Goal: Task Accomplishment & Management: Complete application form

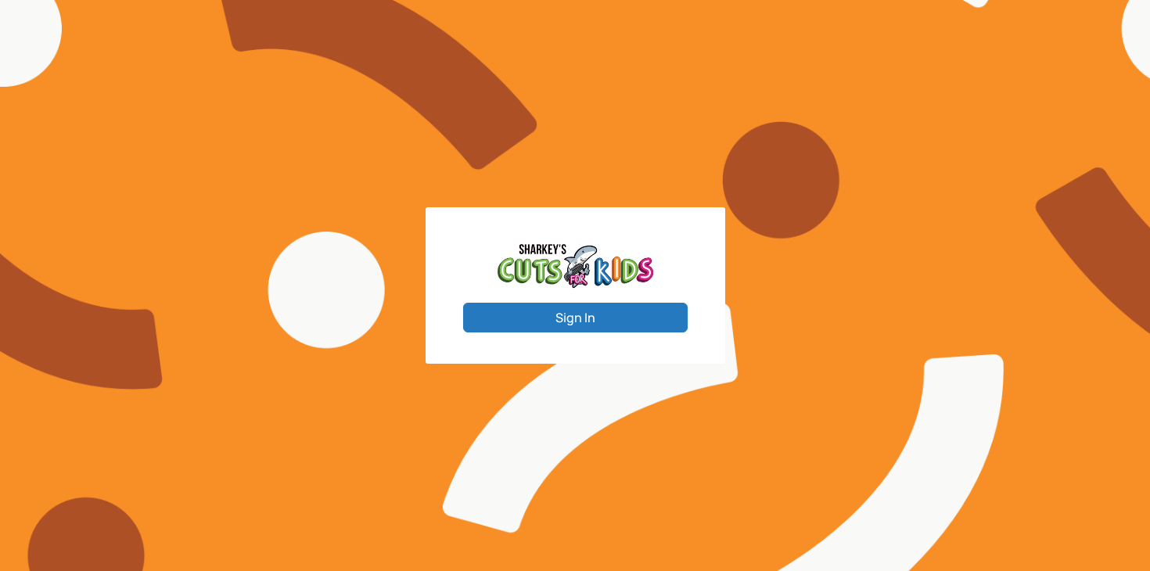
click at [582, 315] on button "Sign In" at bounding box center [575, 318] width 225 height 30
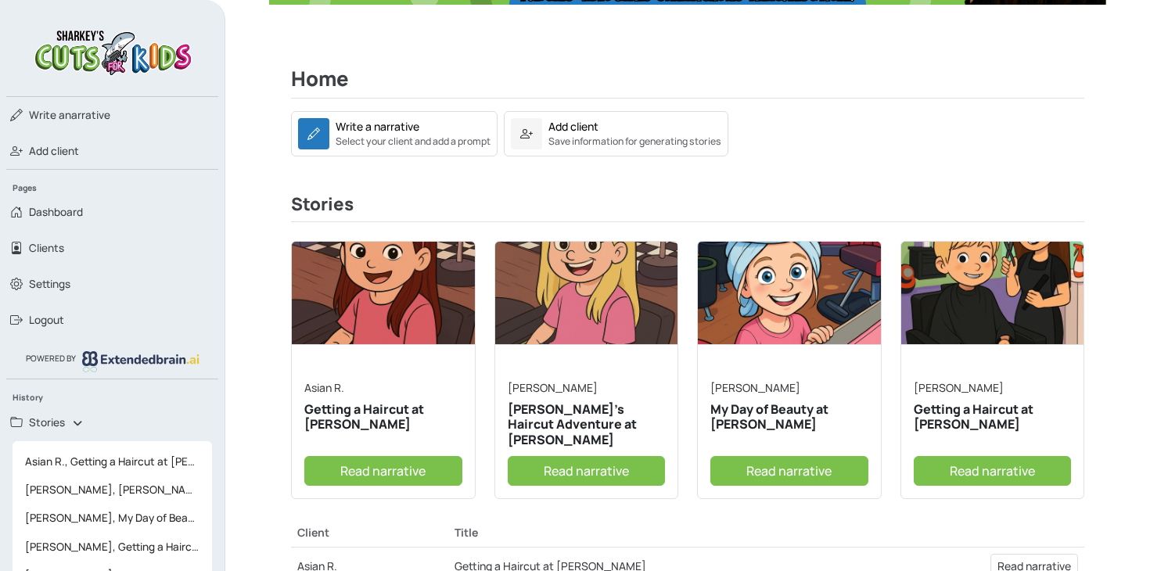
scroll to position [214, 0]
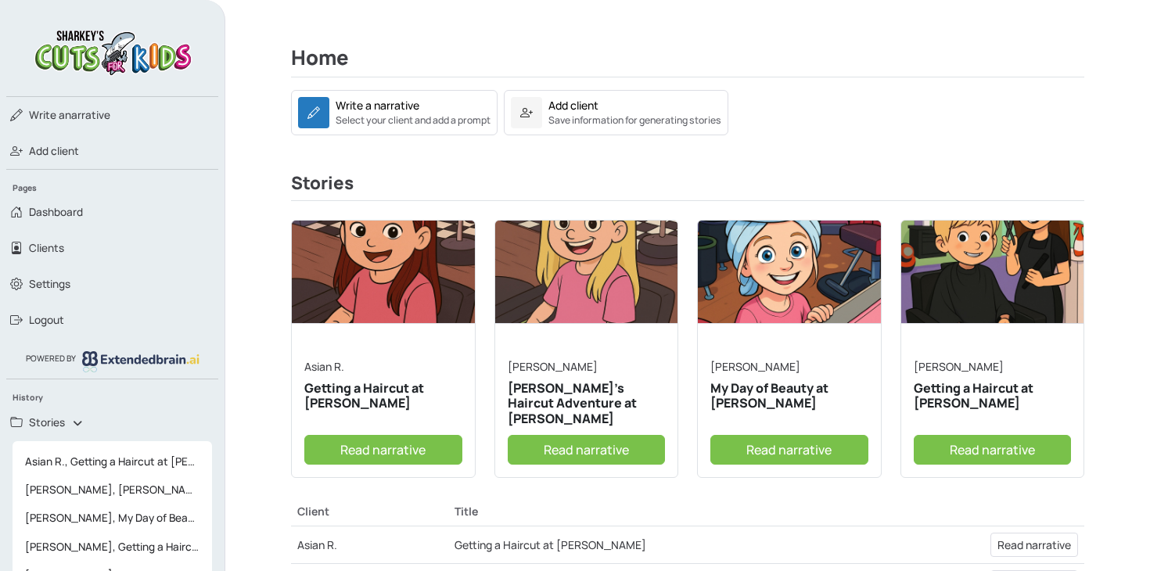
click at [1009, 445] on link "Read narrative" at bounding box center [993, 450] width 158 height 30
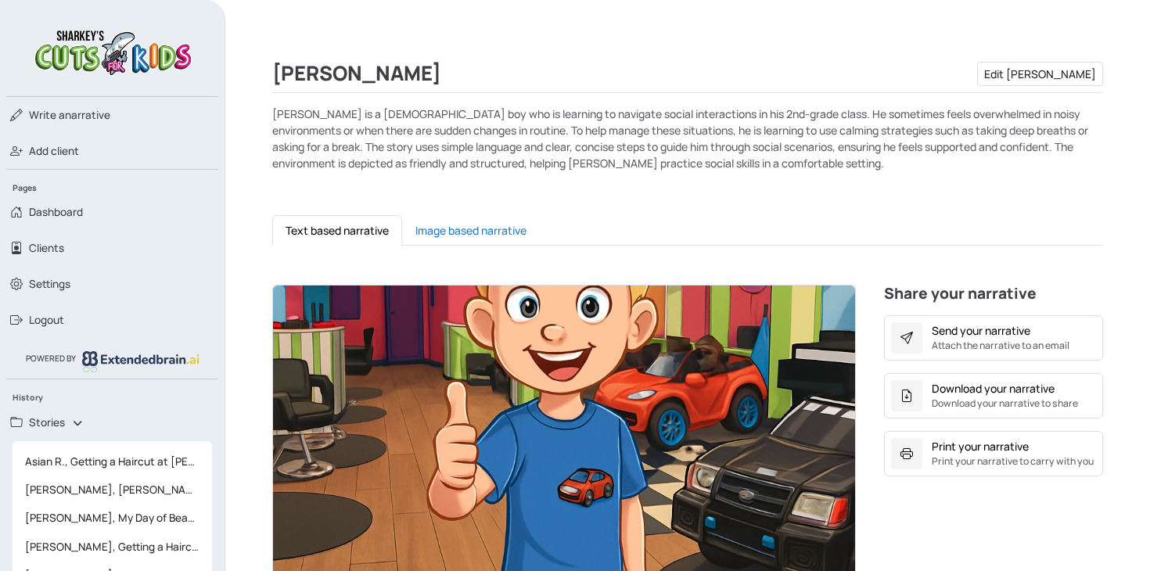
scroll to position [198, 0]
click at [523, 375] on img at bounding box center [564, 450] width 582 height 329
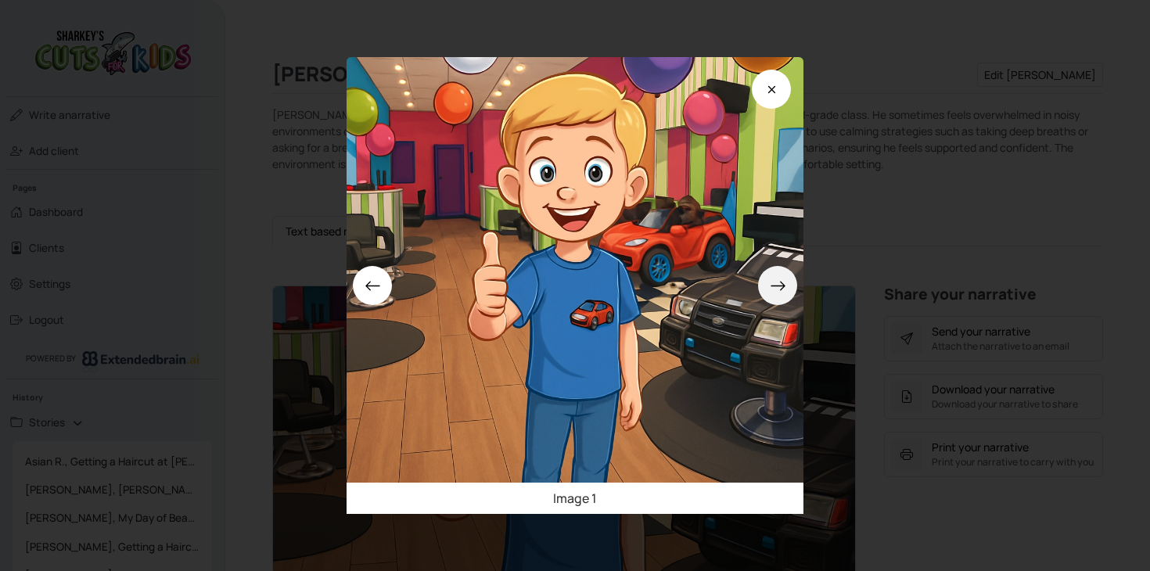
click at [780, 283] on icon at bounding box center [778, 286] width 16 height 16
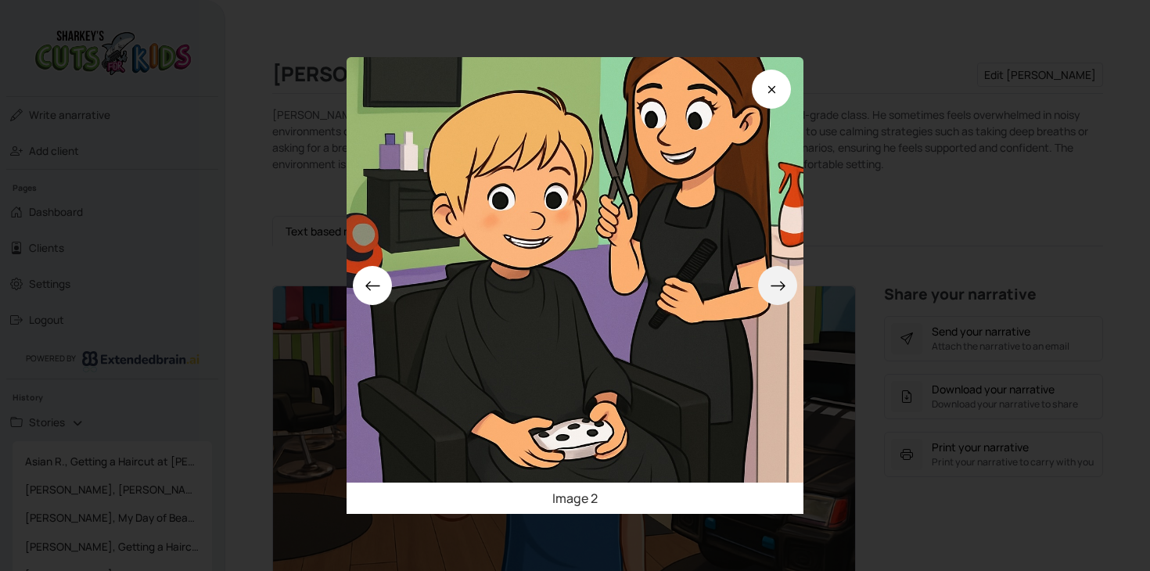
click at [780, 283] on icon at bounding box center [778, 286] width 16 height 16
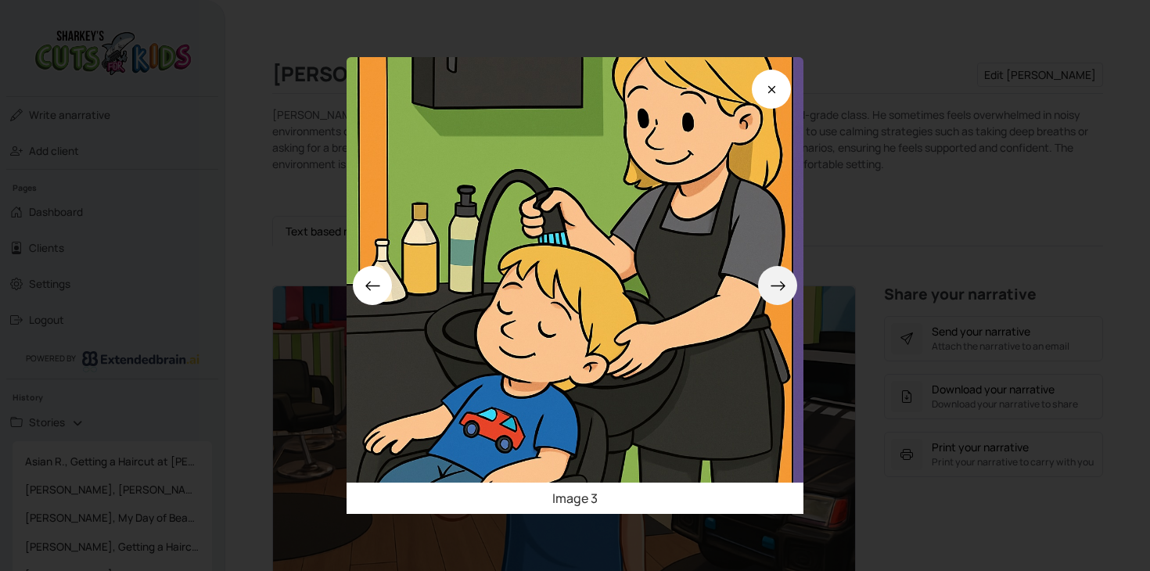
click at [780, 283] on icon at bounding box center [778, 286] width 16 height 16
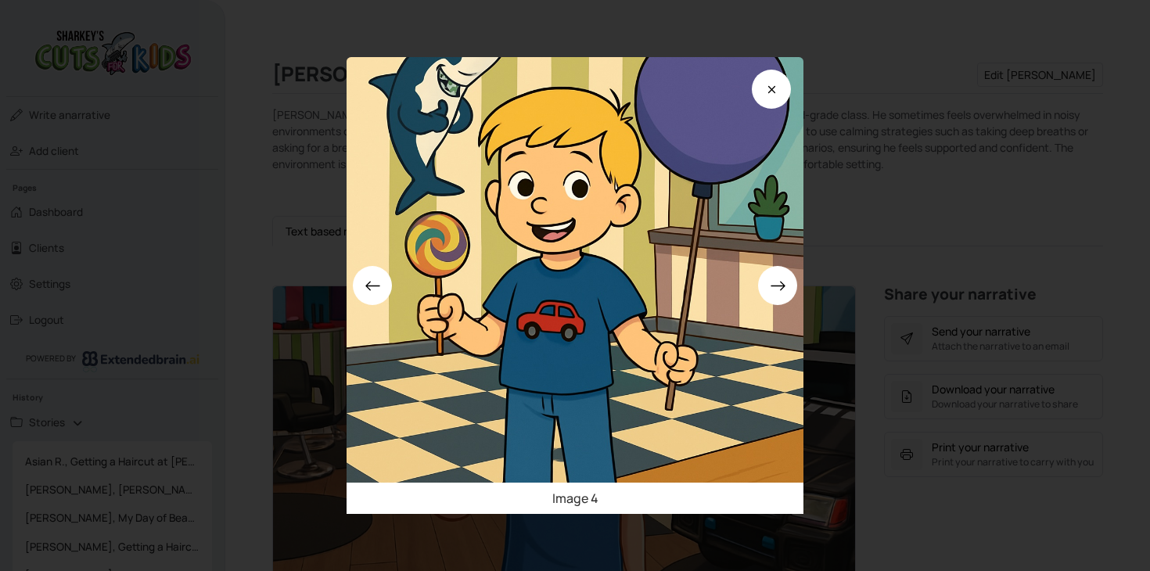
click at [955, 186] on div "Image 4" at bounding box center [575, 285] width 1150 height 571
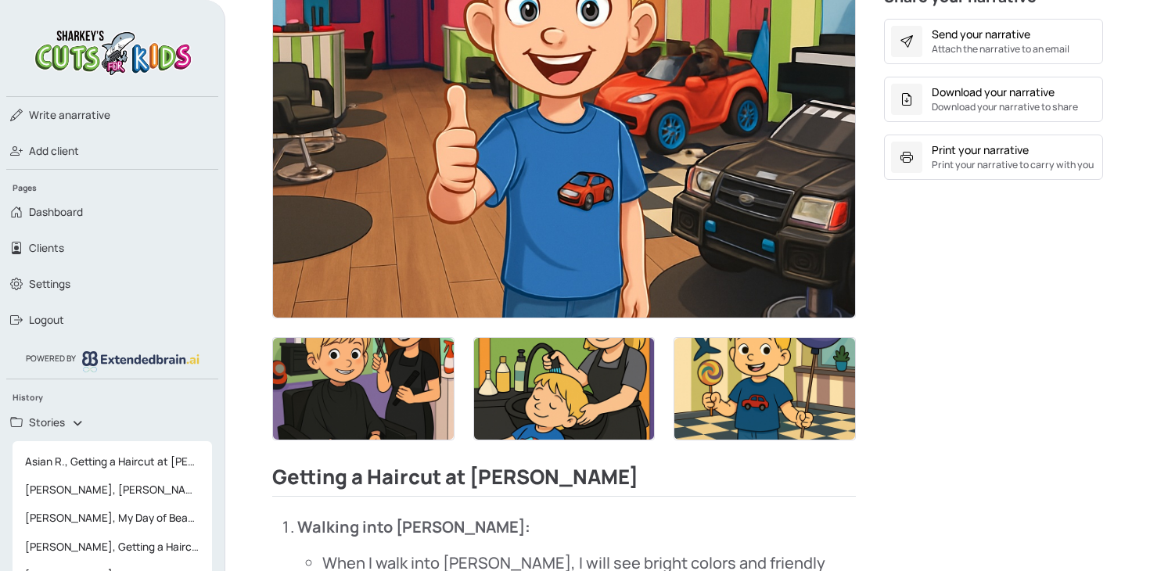
scroll to position [502, 0]
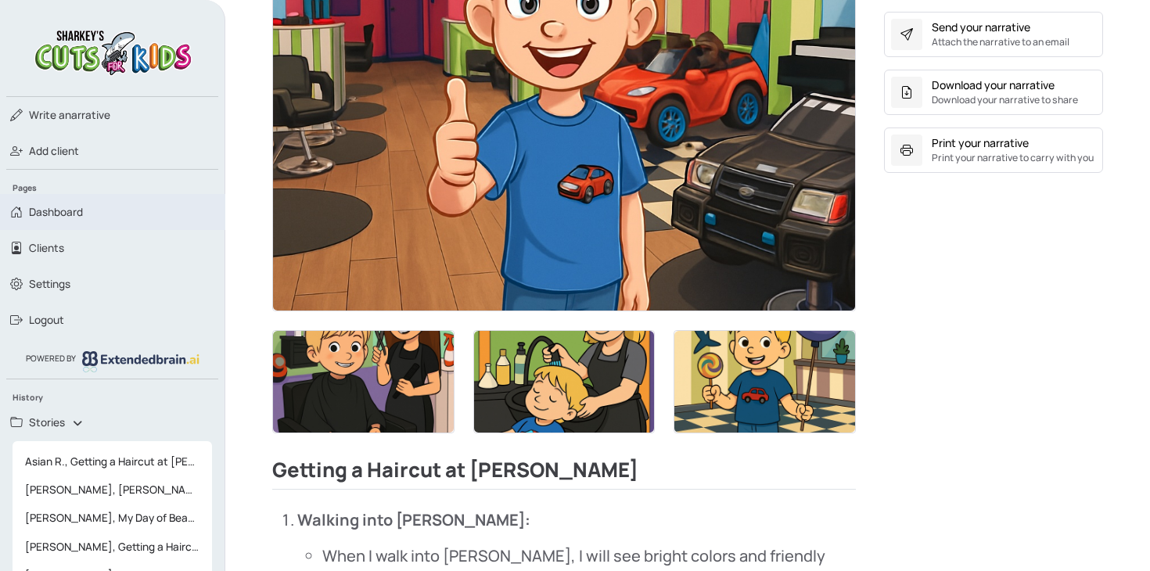
click at [88, 205] on link "Dashboard" at bounding box center [112, 212] width 225 height 36
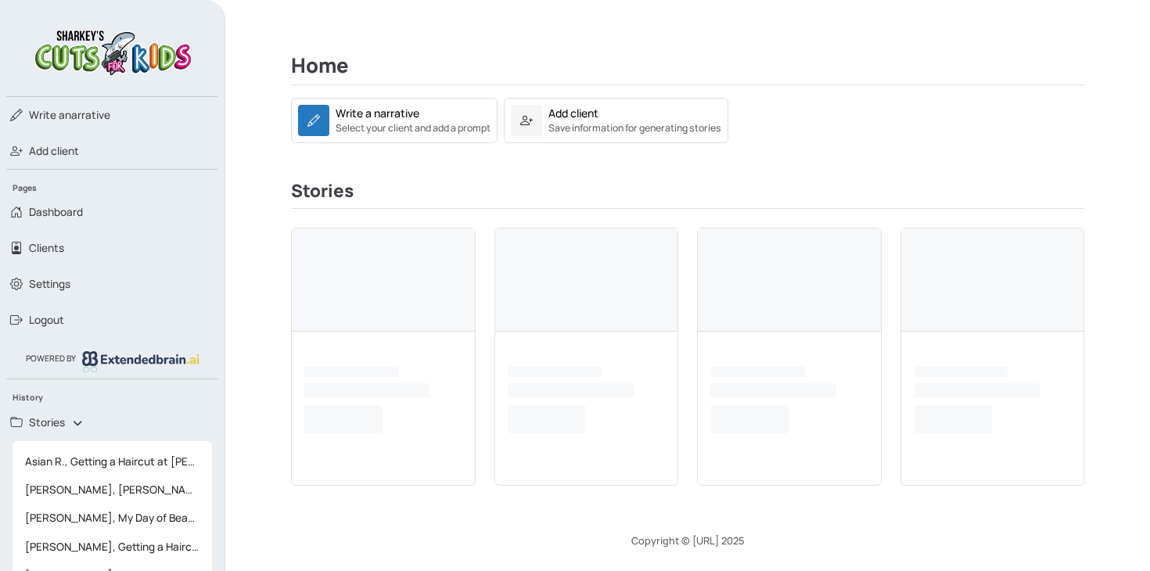
scroll to position [502, 0]
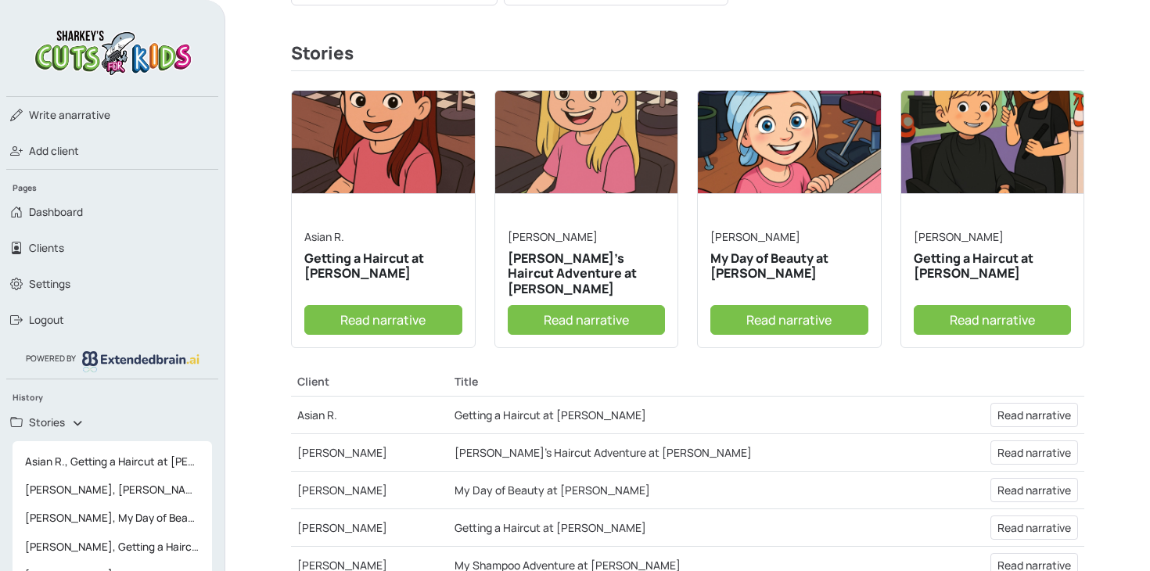
click at [398, 316] on link "Read narrative" at bounding box center [383, 320] width 158 height 30
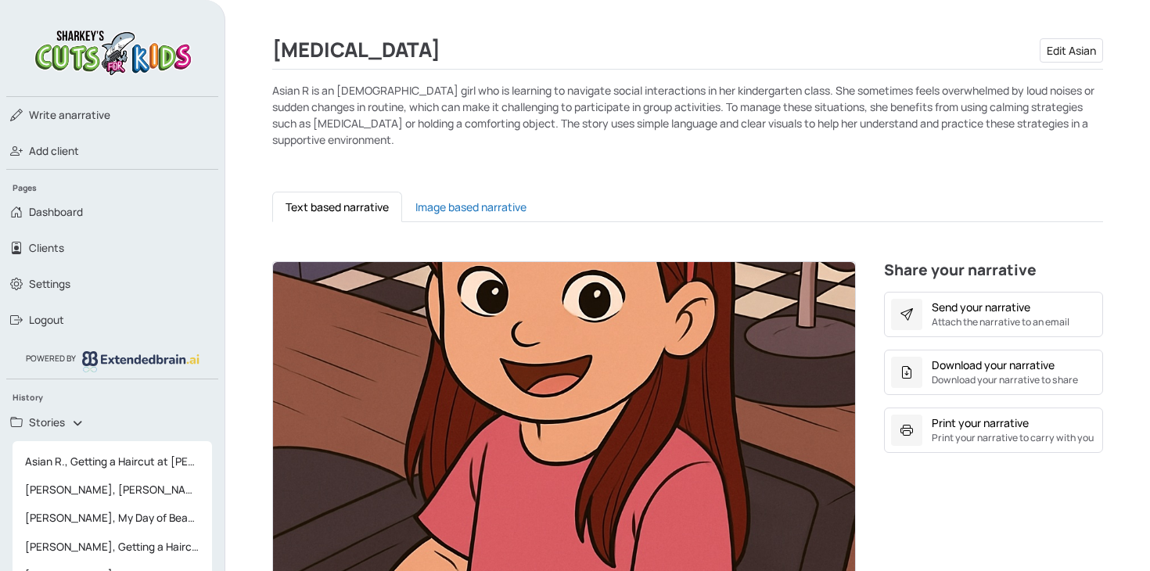
scroll to position [344, 0]
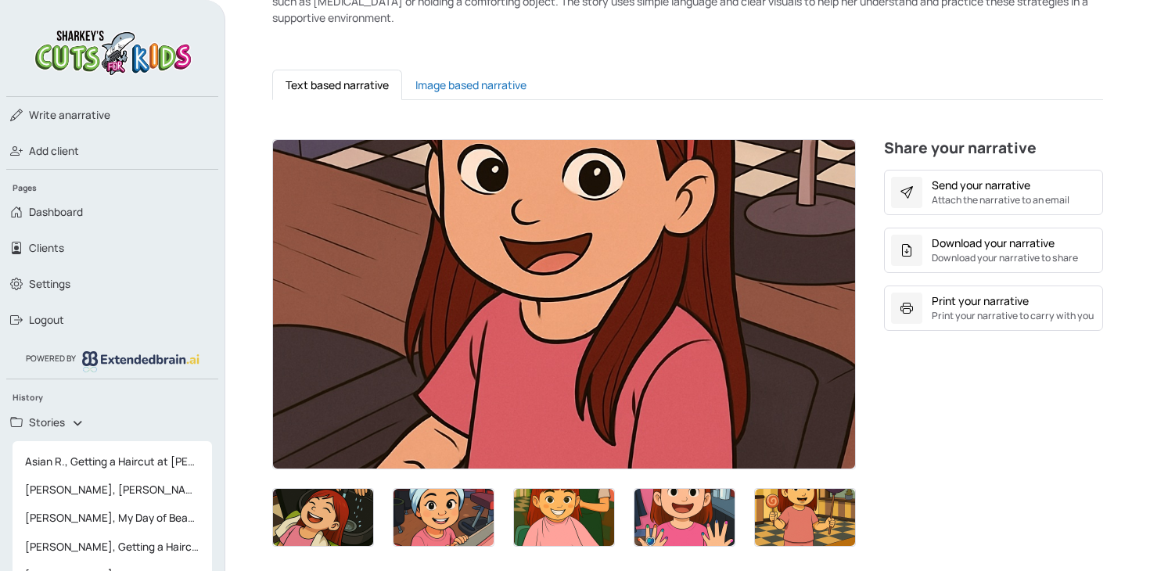
click at [628, 244] on img at bounding box center [564, 304] width 582 height 329
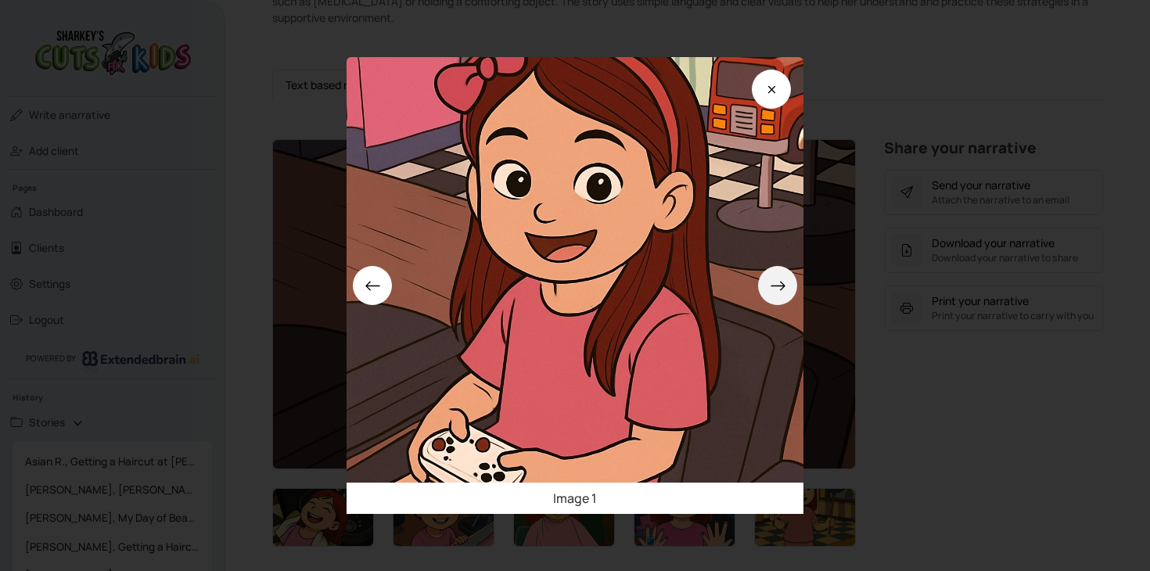
click at [777, 290] on icon at bounding box center [778, 286] width 16 height 16
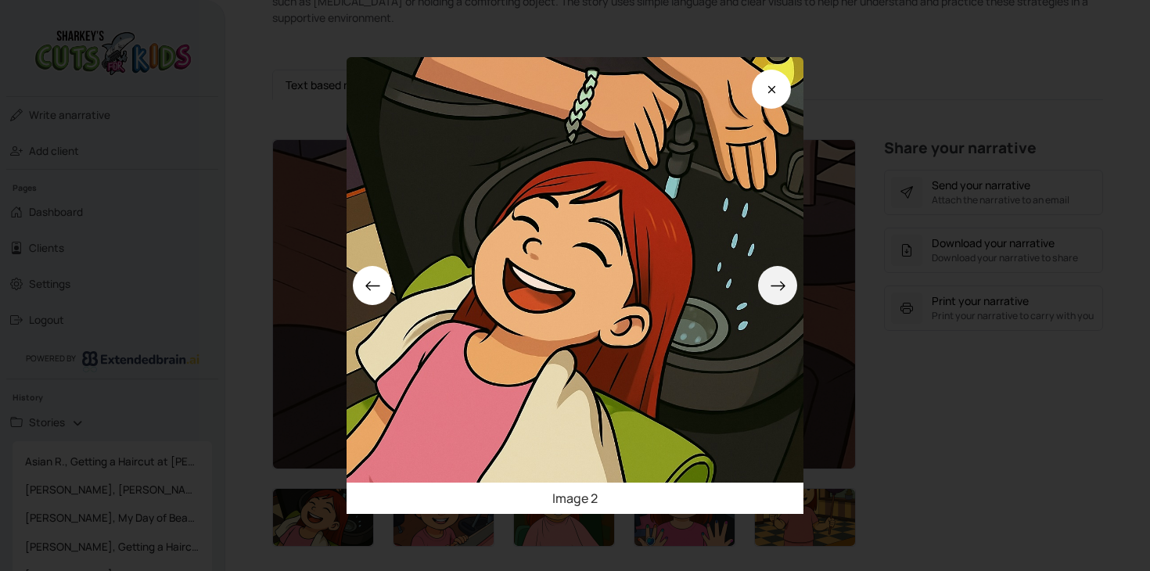
click at [777, 290] on icon at bounding box center [778, 286] width 16 height 16
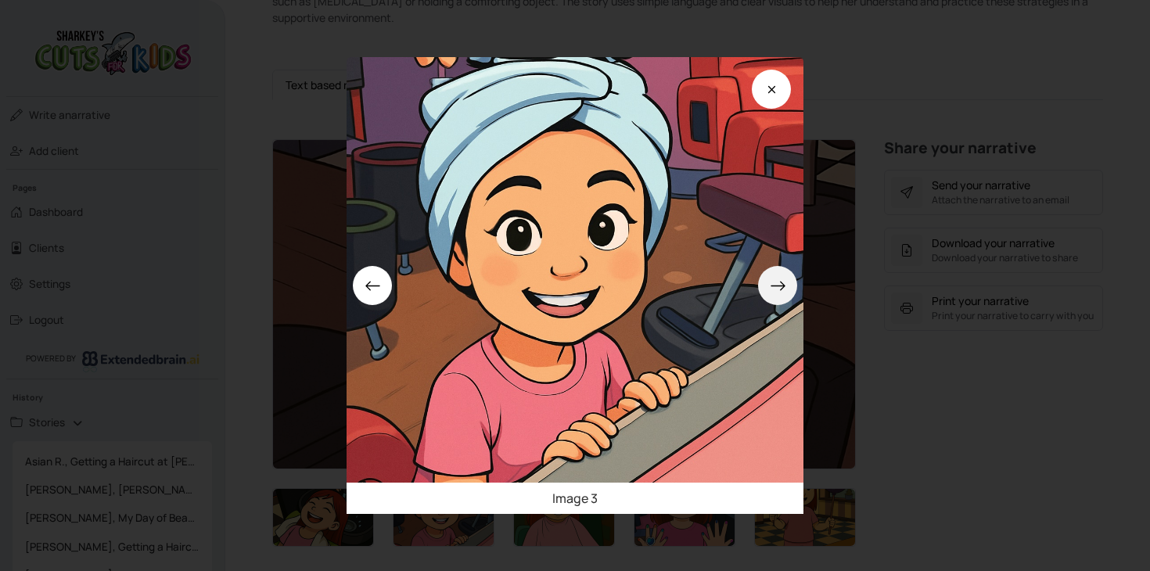
click at [777, 290] on icon at bounding box center [778, 286] width 16 height 16
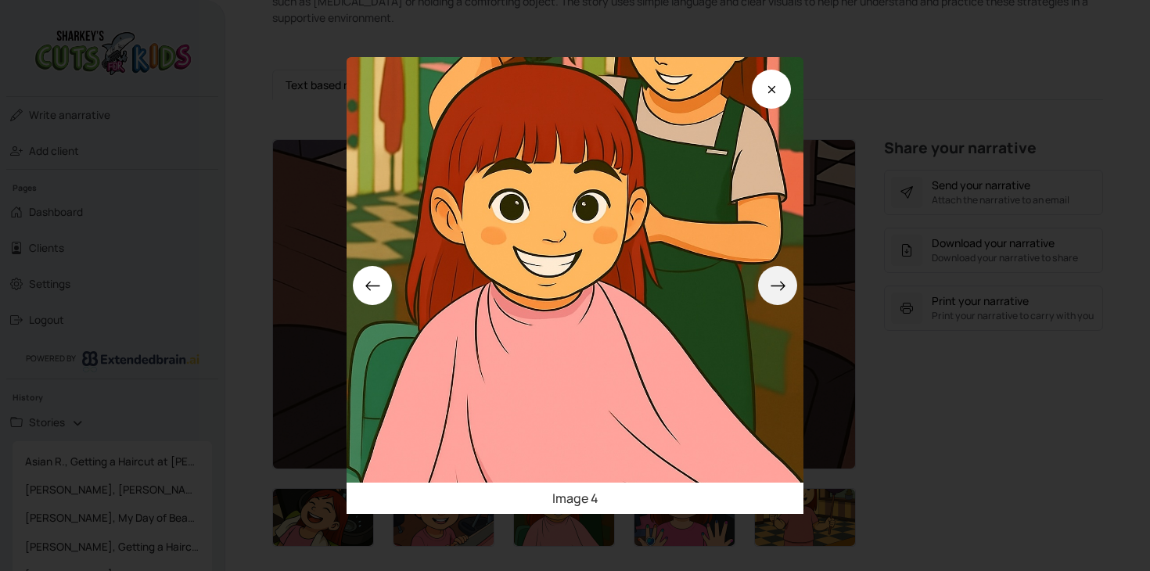
click at [777, 290] on icon at bounding box center [778, 286] width 16 height 16
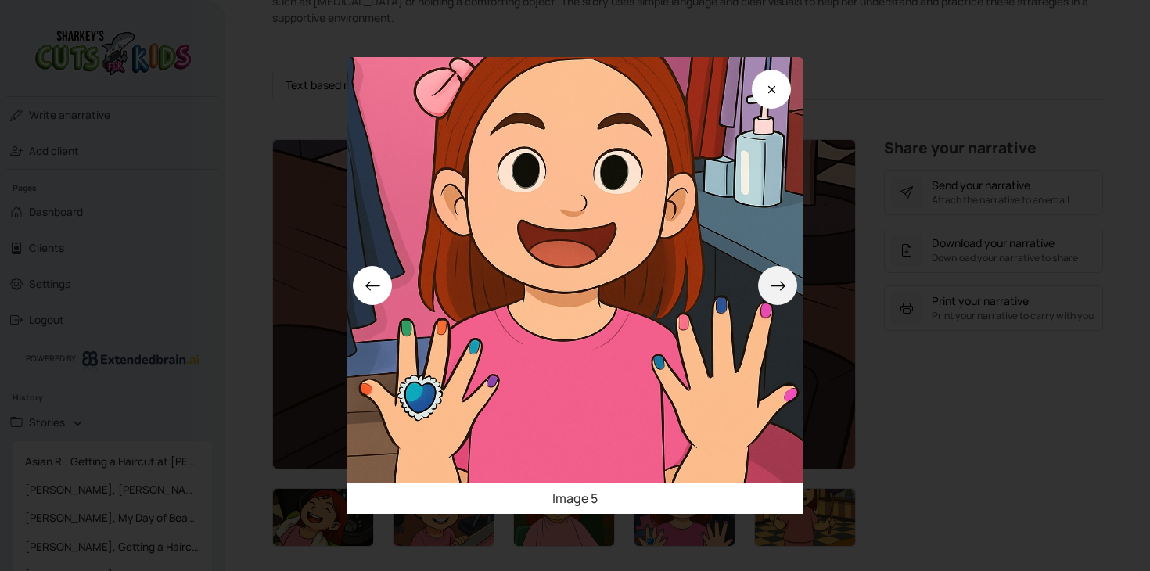
click at [777, 290] on icon at bounding box center [778, 286] width 16 height 16
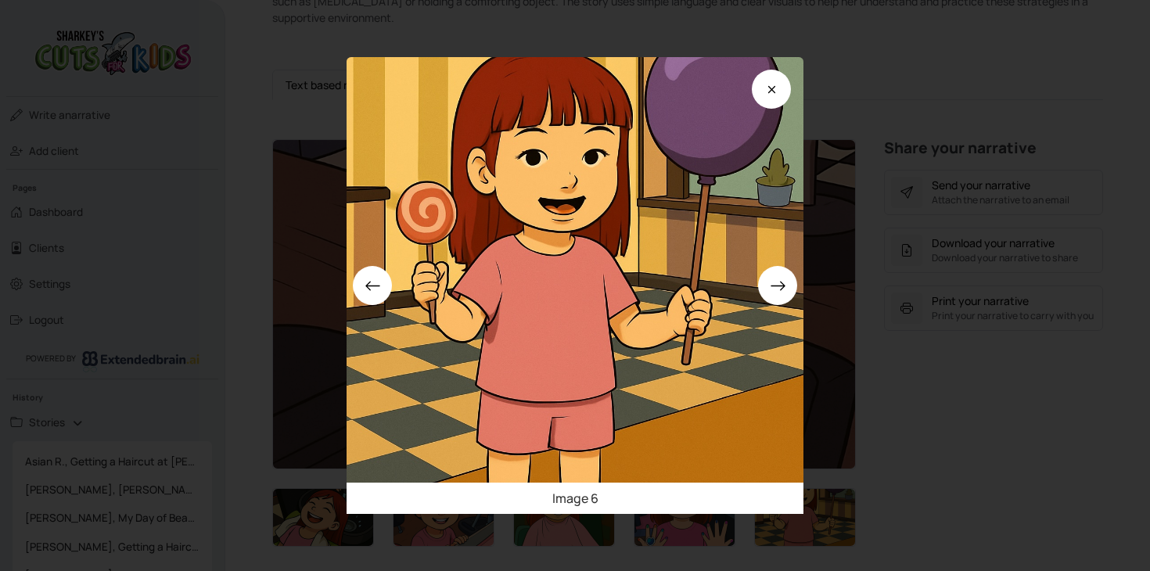
click at [908, 392] on div "Image 6" at bounding box center [575, 285] width 1150 height 571
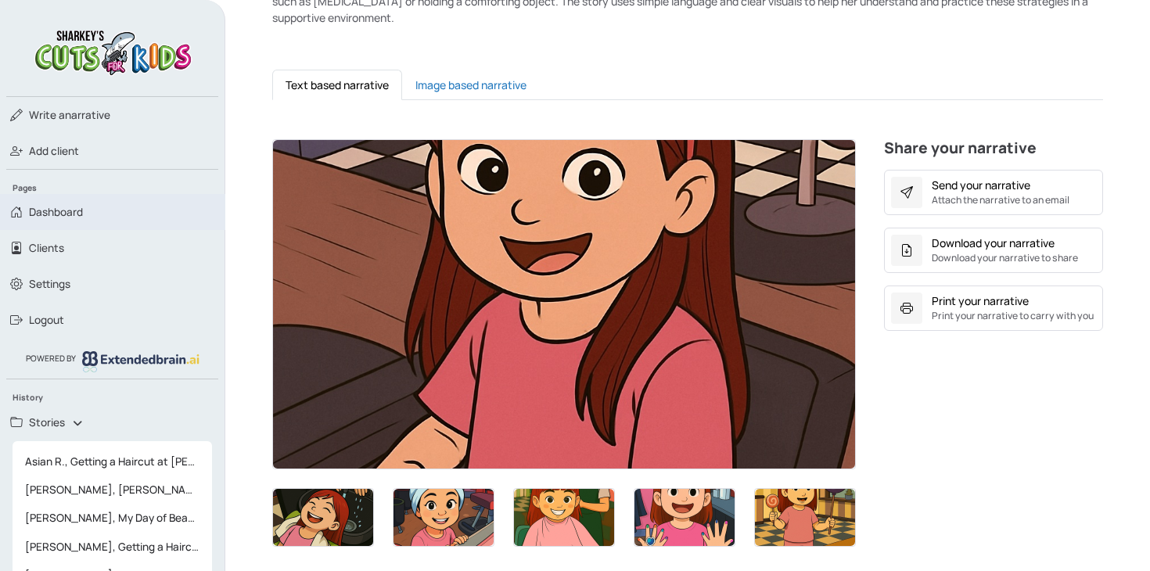
click at [51, 219] on span "Dashboard" at bounding box center [56, 212] width 54 height 16
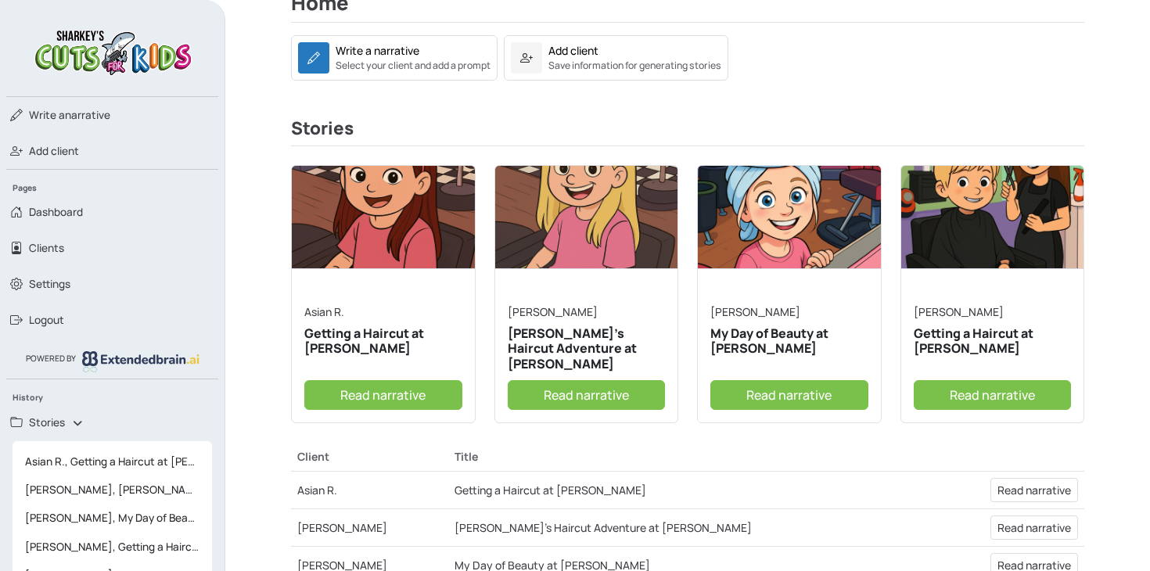
scroll to position [268, 0]
click at [602, 394] on link "Read narrative" at bounding box center [587, 396] width 158 height 30
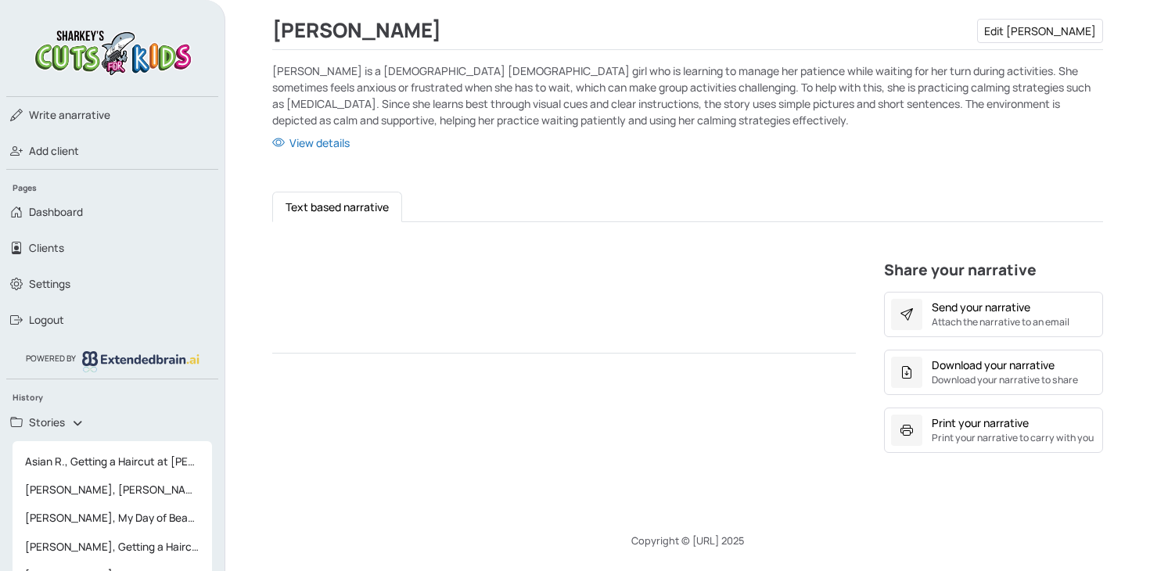
scroll to position [268, 0]
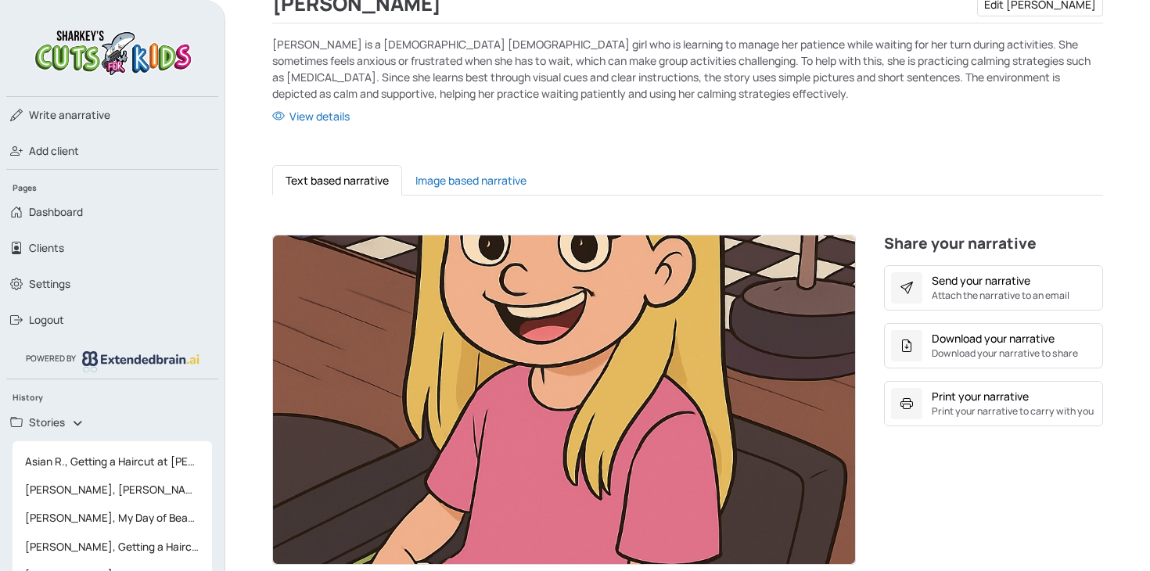
click at [535, 310] on img at bounding box center [564, 400] width 582 height 329
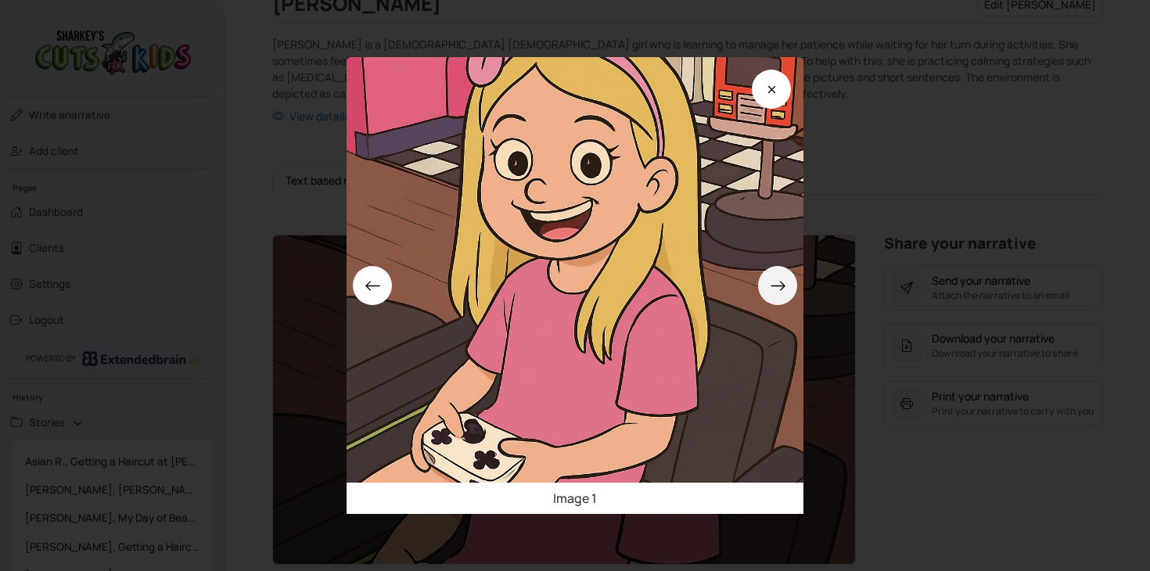
click at [786, 297] on button at bounding box center [777, 285] width 39 height 39
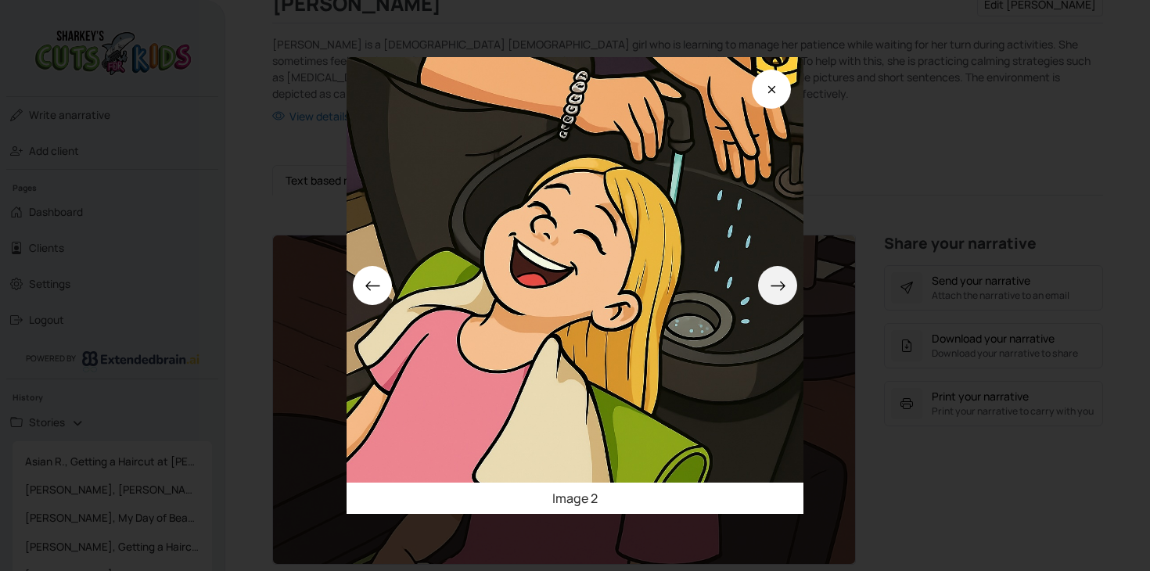
click at [786, 297] on button at bounding box center [777, 285] width 39 height 39
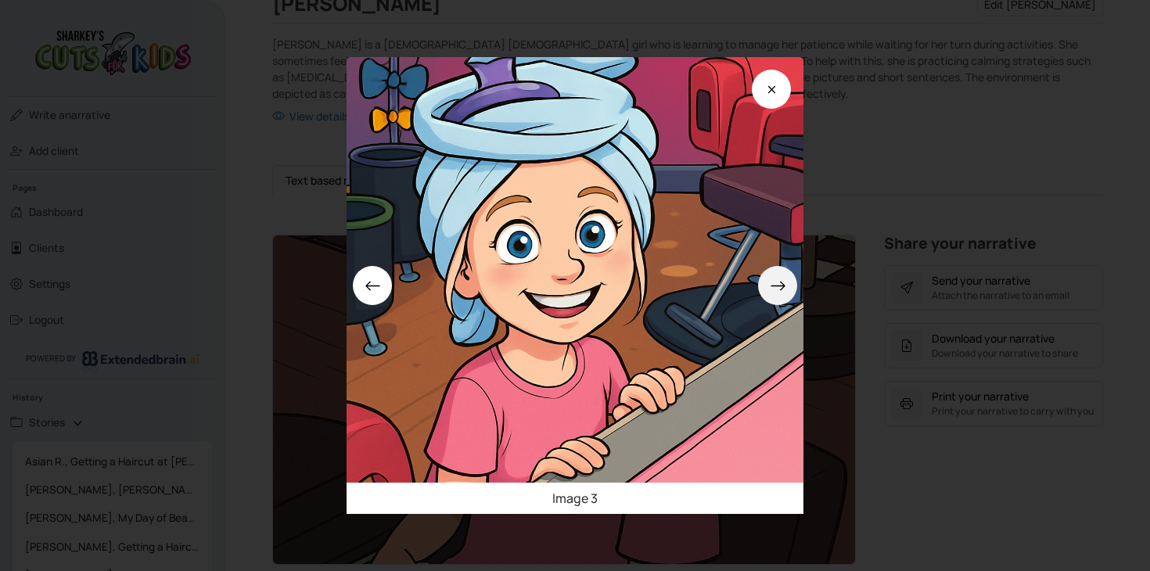
click at [786, 297] on button at bounding box center [777, 285] width 39 height 39
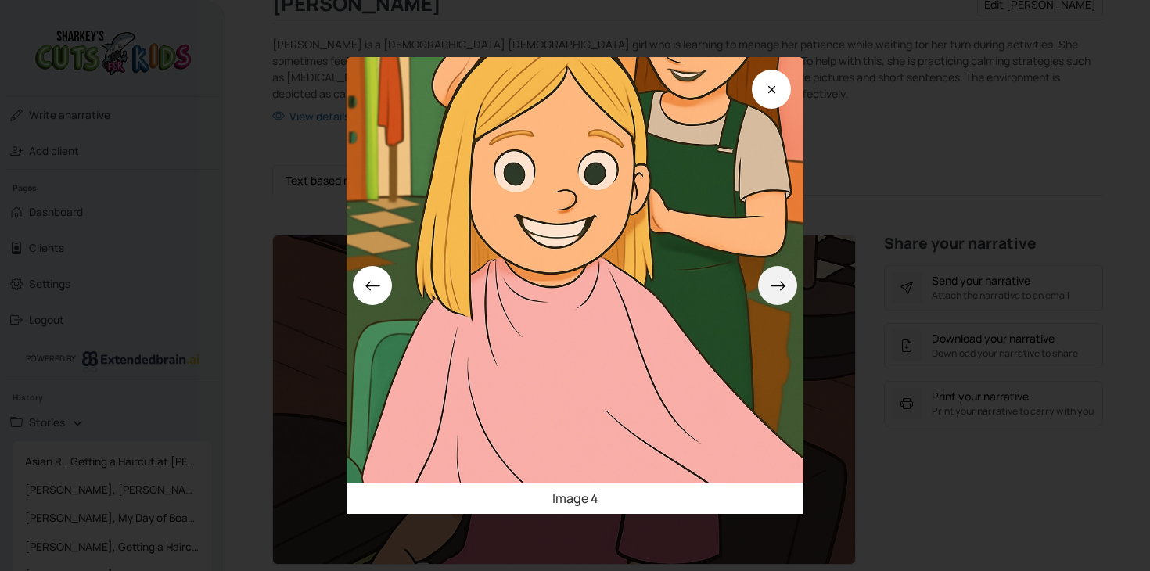
click at [786, 297] on button at bounding box center [777, 285] width 39 height 39
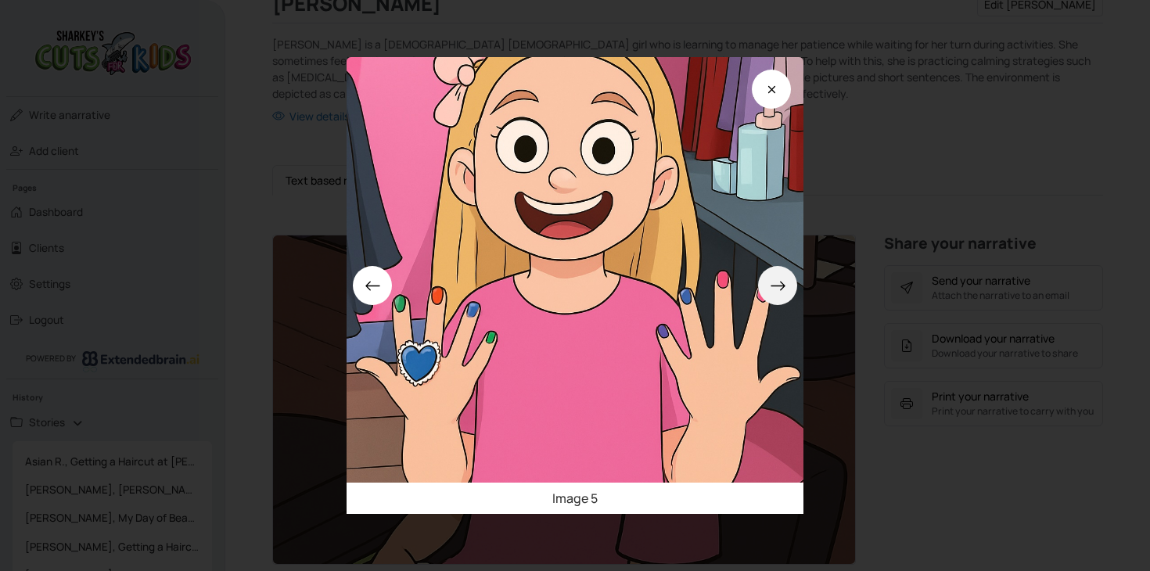
click at [786, 297] on button at bounding box center [777, 285] width 39 height 39
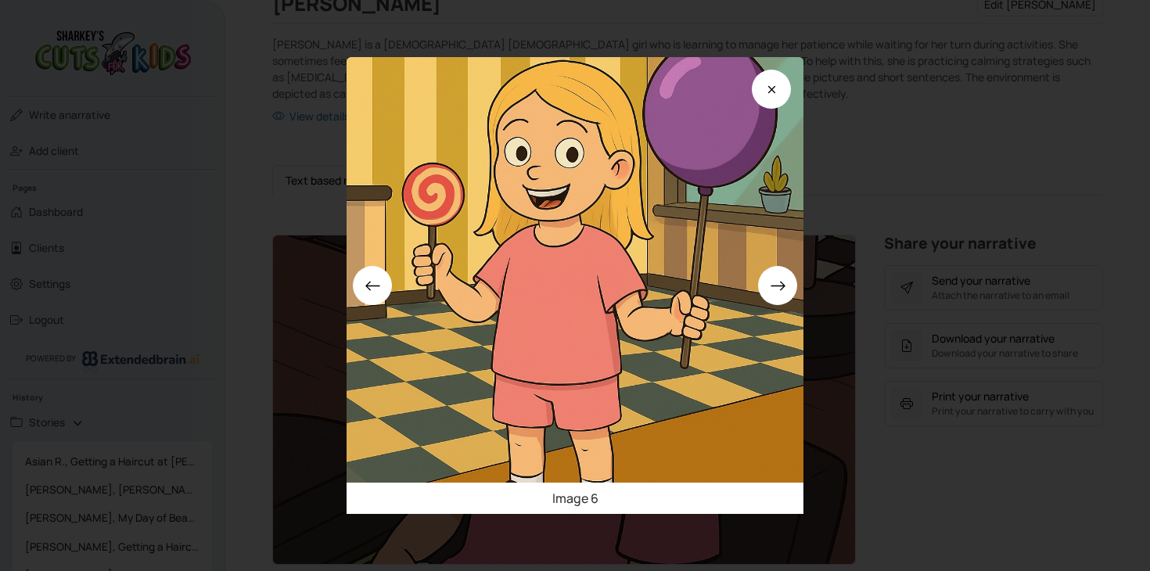
click at [963, 499] on div "Image 6" at bounding box center [575, 285] width 1150 height 571
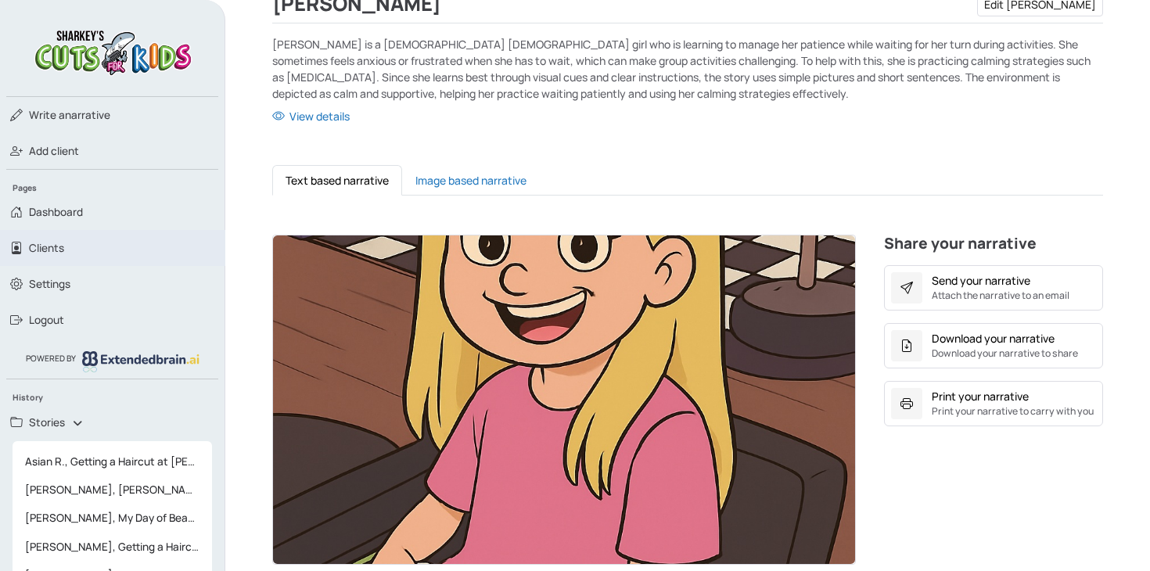
click at [67, 247] on link "Clients" at bounding box center [112, 248] width 225 height 36
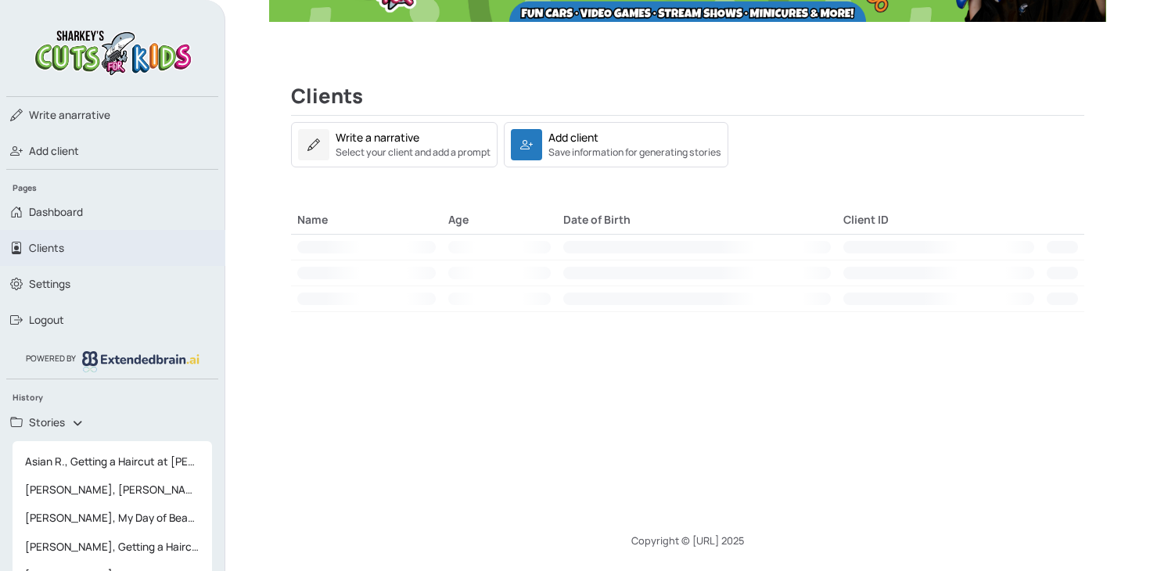
scroll to position [176, 0]
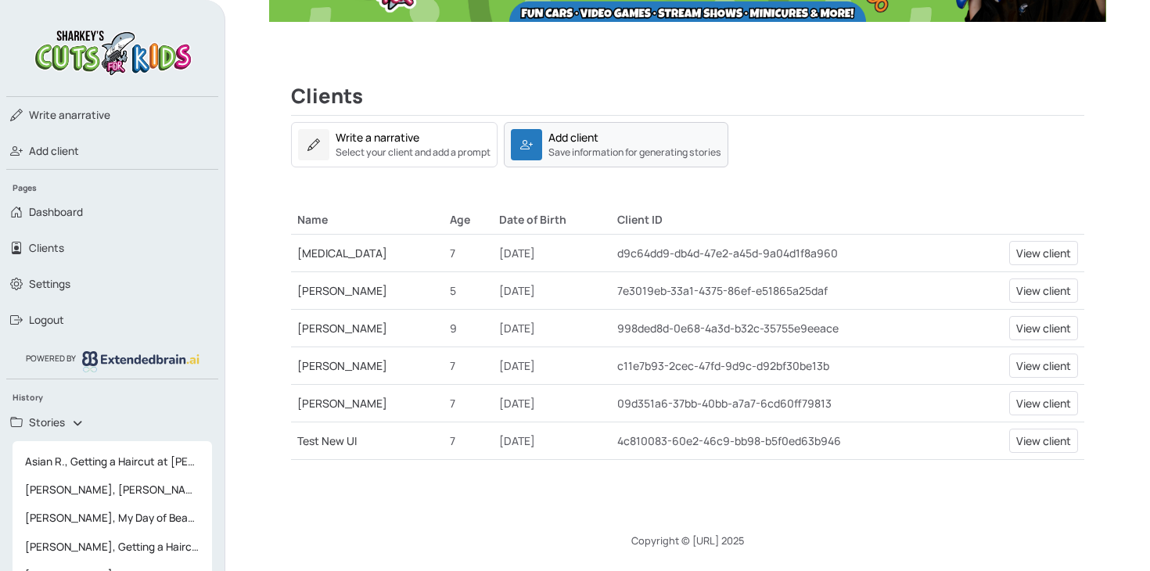
click at [566, 148] on small "Save information for generating stories" at bounding box center [635, 153] width 173 height 14
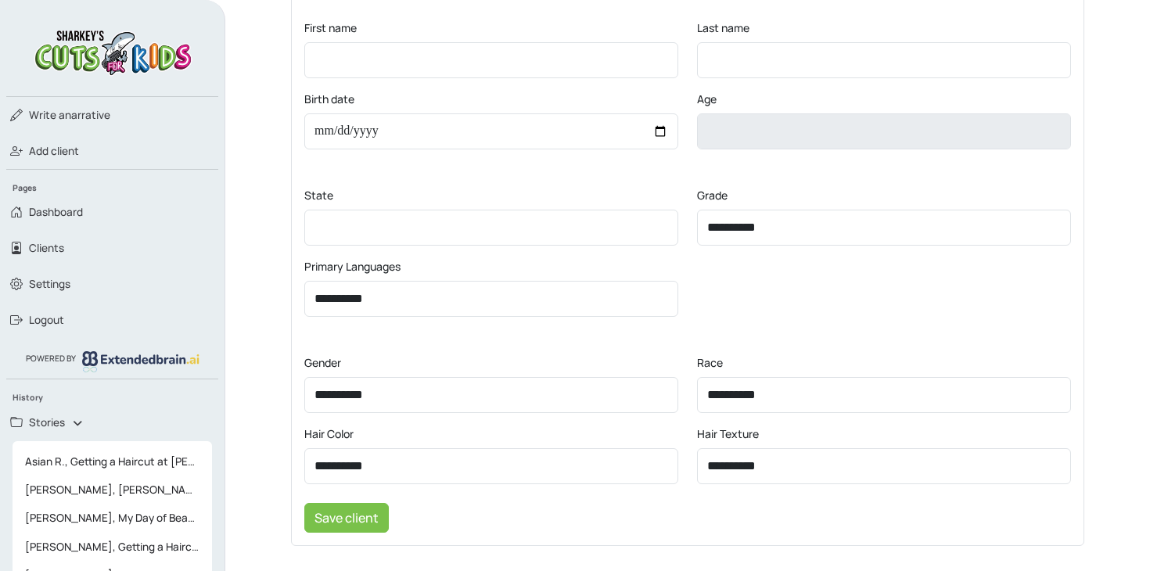
scroll to position [432, 0]
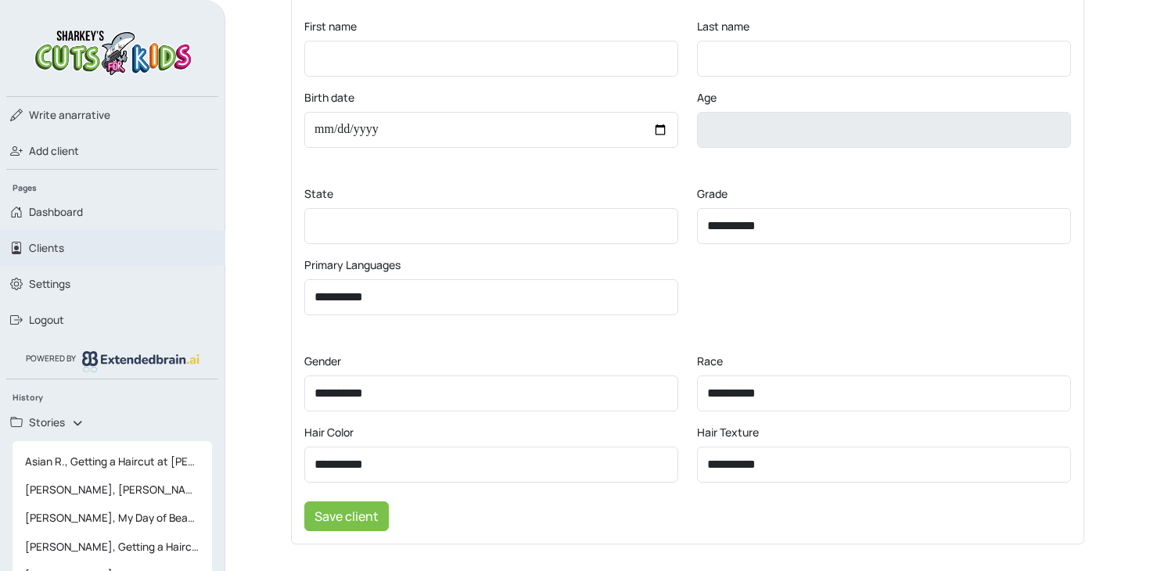
click at [84, 247] on link "Clients" at bounding box center [112, 248] width 225 height 36
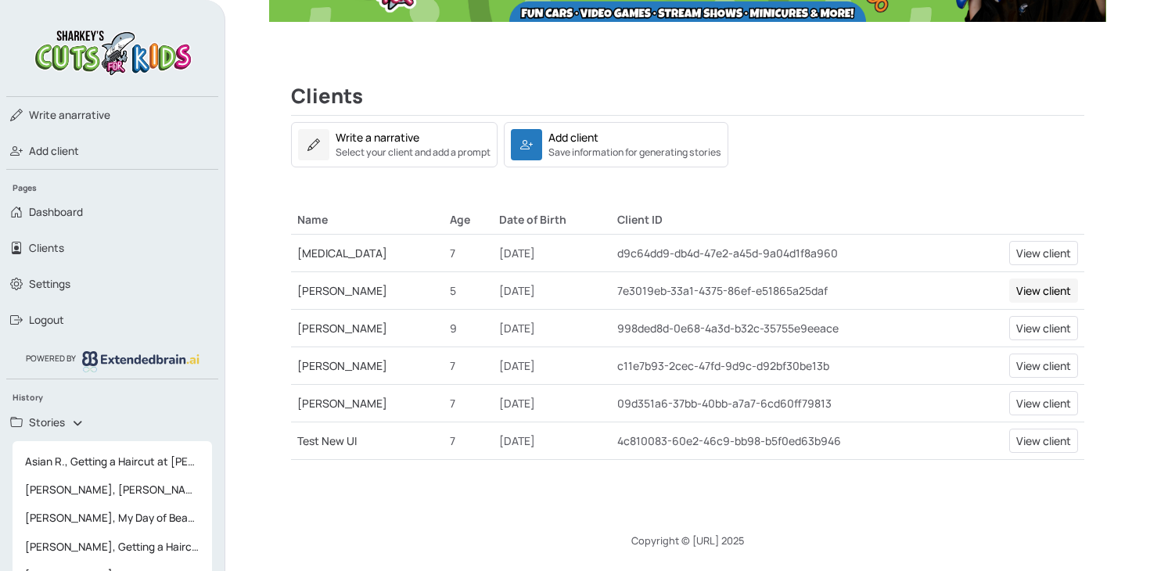
click at [1045, 294] on link "View client" at bounding box center [1043, 291] width 69 height 24
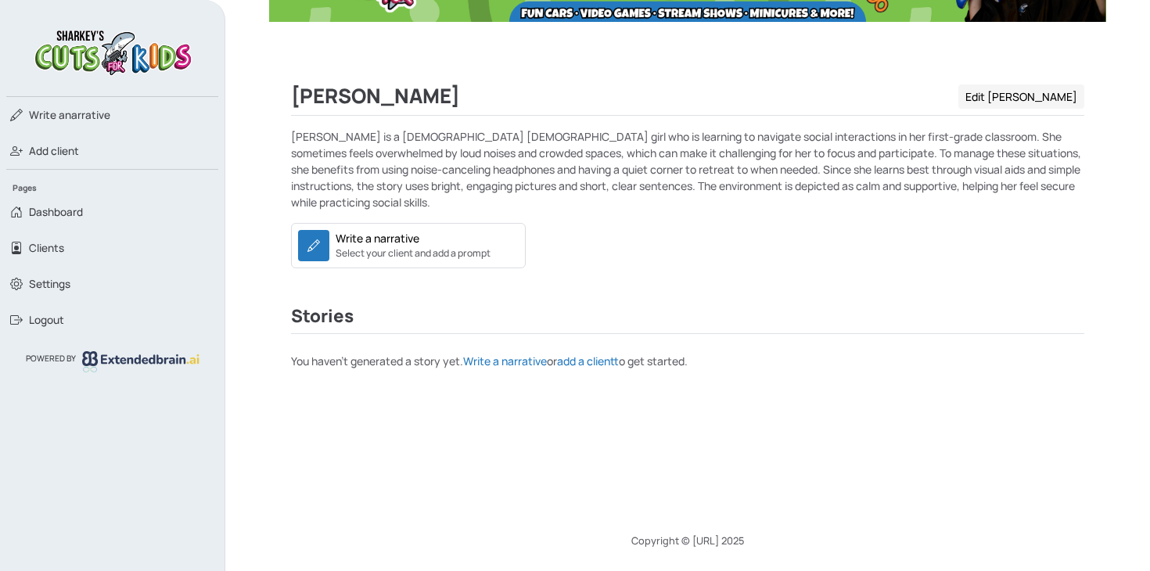
click at [1082, 100] on link "Edit Hannah" at bounding box center [1022, 97] width 126 height 24
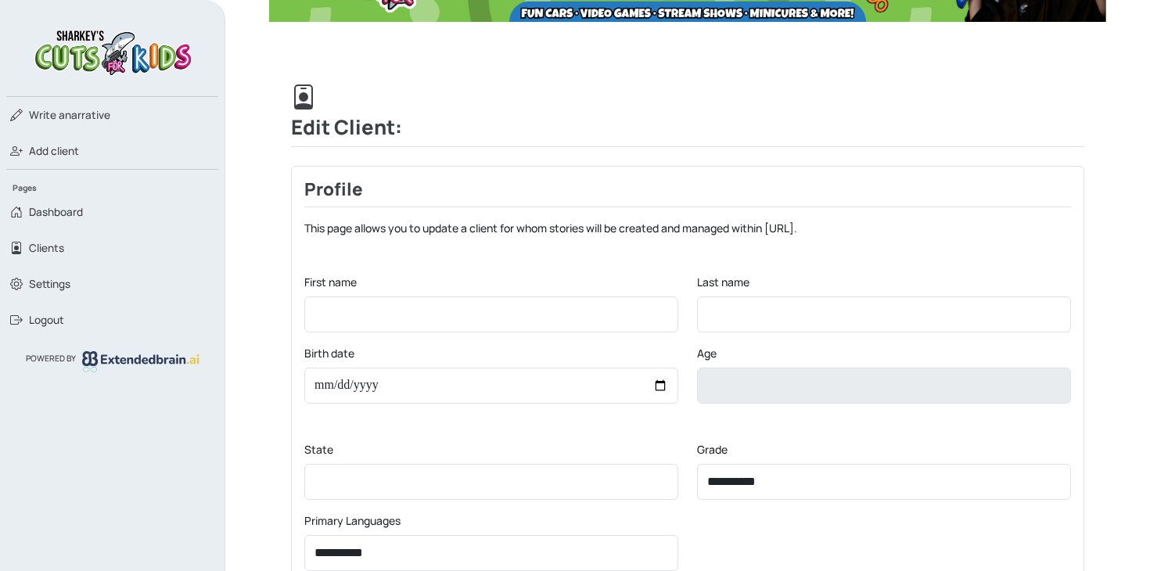
type input "******"
type input "*"
type input "**********"
type input "*"
type input "**********"
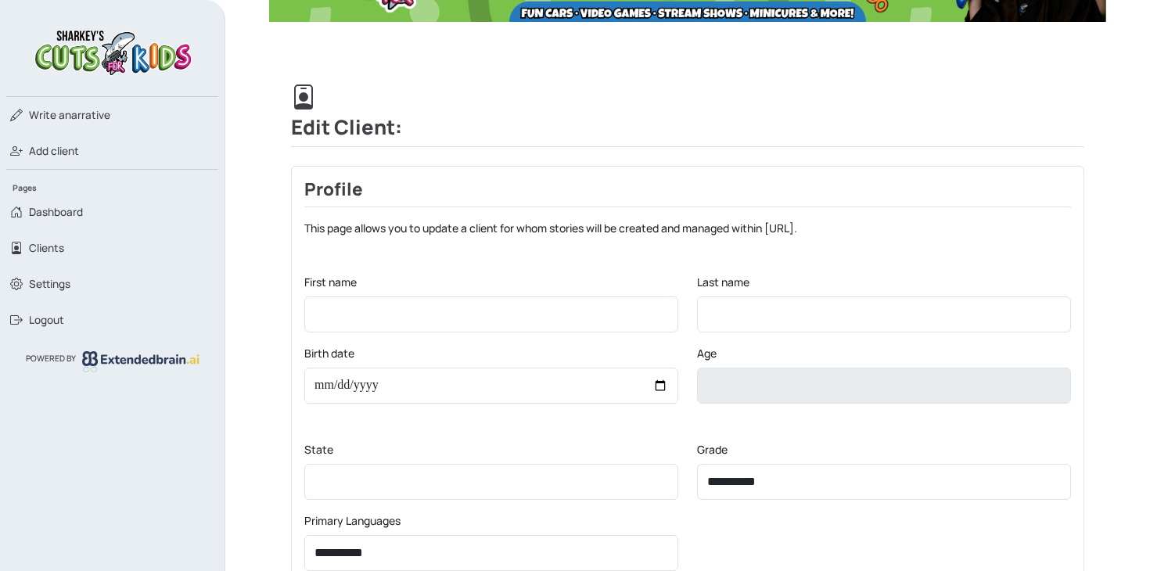
select select "***"
select select "*******"
select select "******"
select select "**********"
select select "*****"
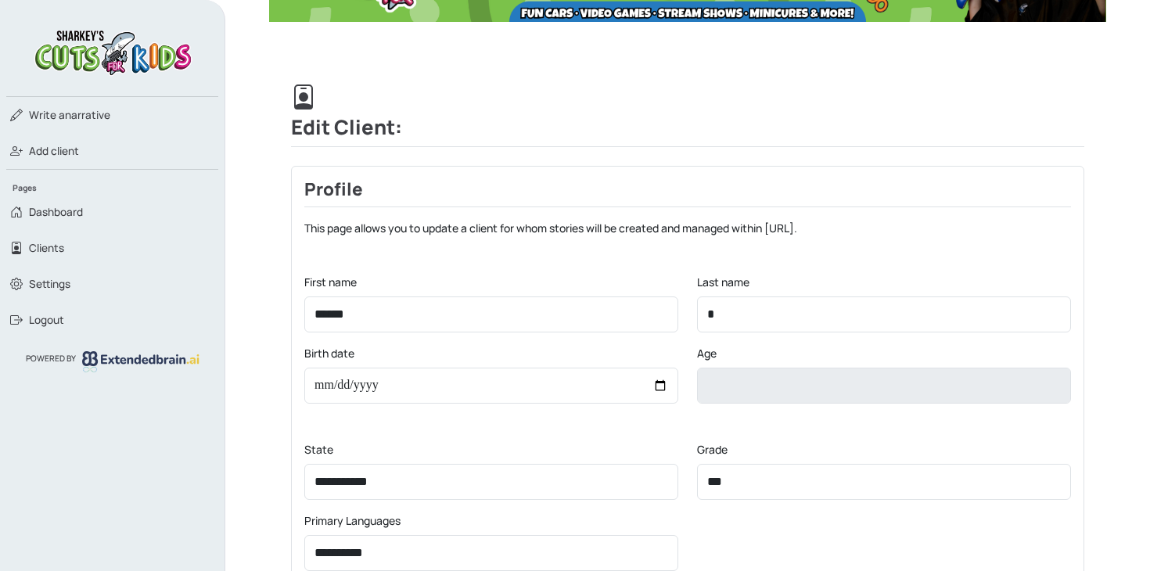
select select "*****"
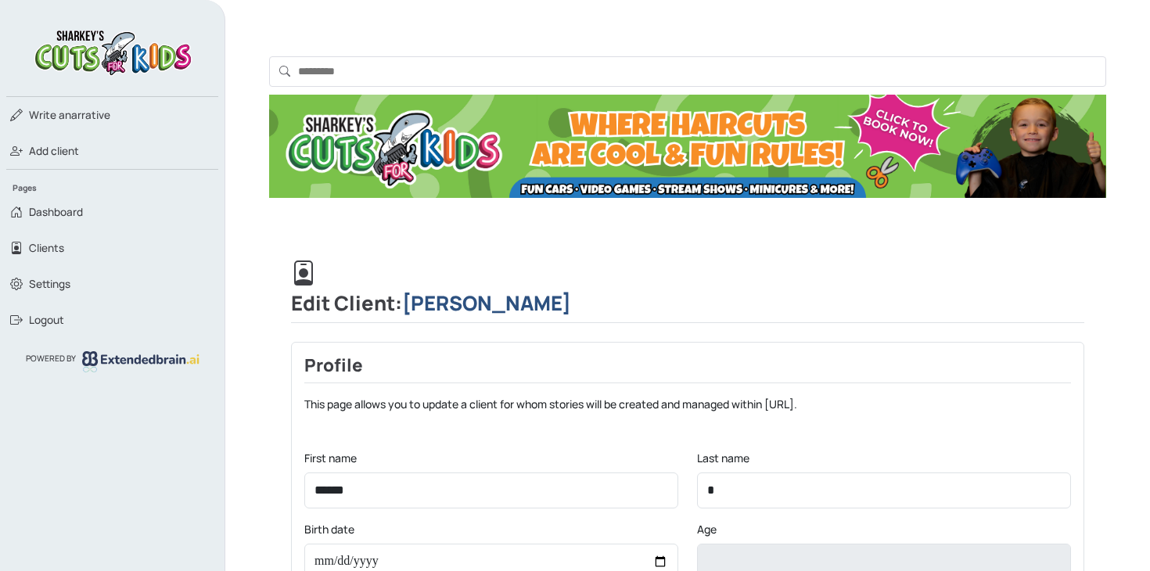
click at [474, 308] on link "Hannah B" at bounding box center [486, 303] width 169 height 27
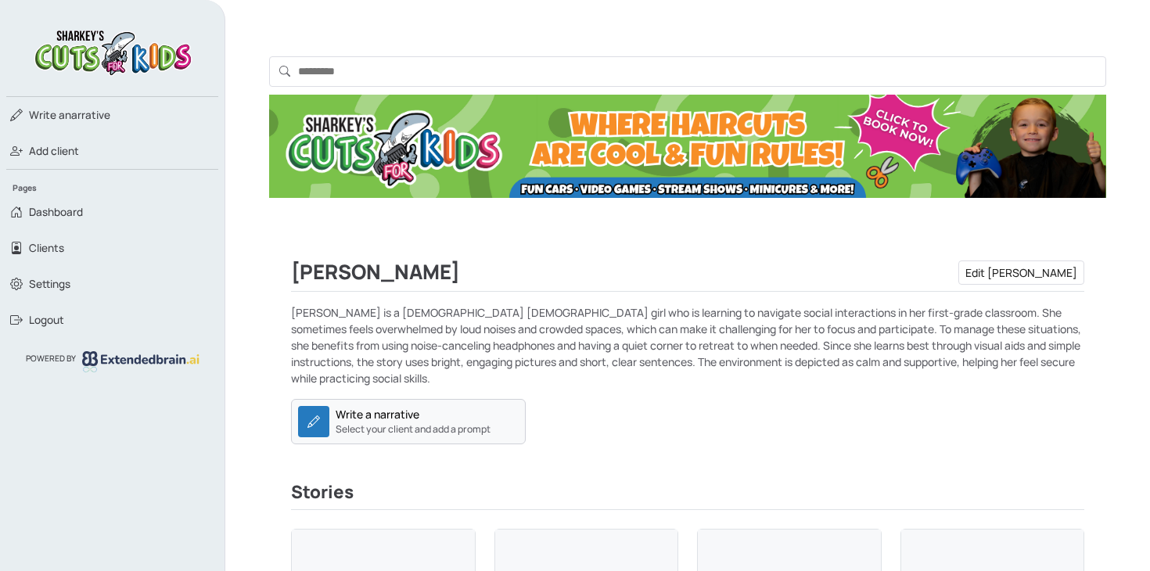
click at [393, 434] on small "Select your client and add a prompt" at bounding box center [413, 430] width 155 height 14
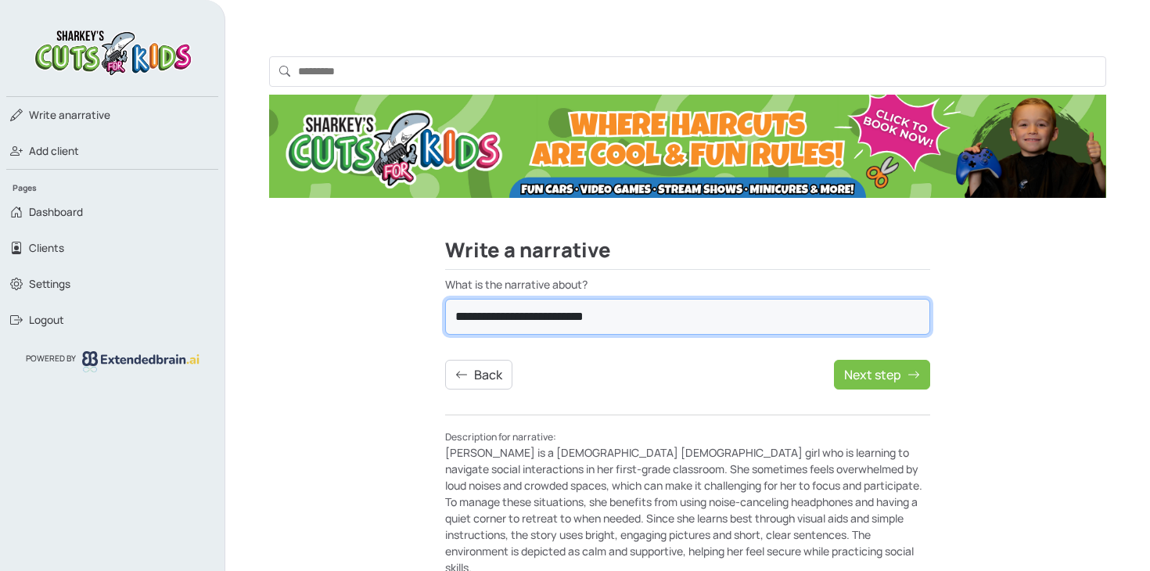
click at [543, 332] on select "**********" at bounding box center [687, 317] width 485 height 36
select select "**********"
click at [445, 299] on select "**********" at bounding box center [687, 317] width 485 height 36
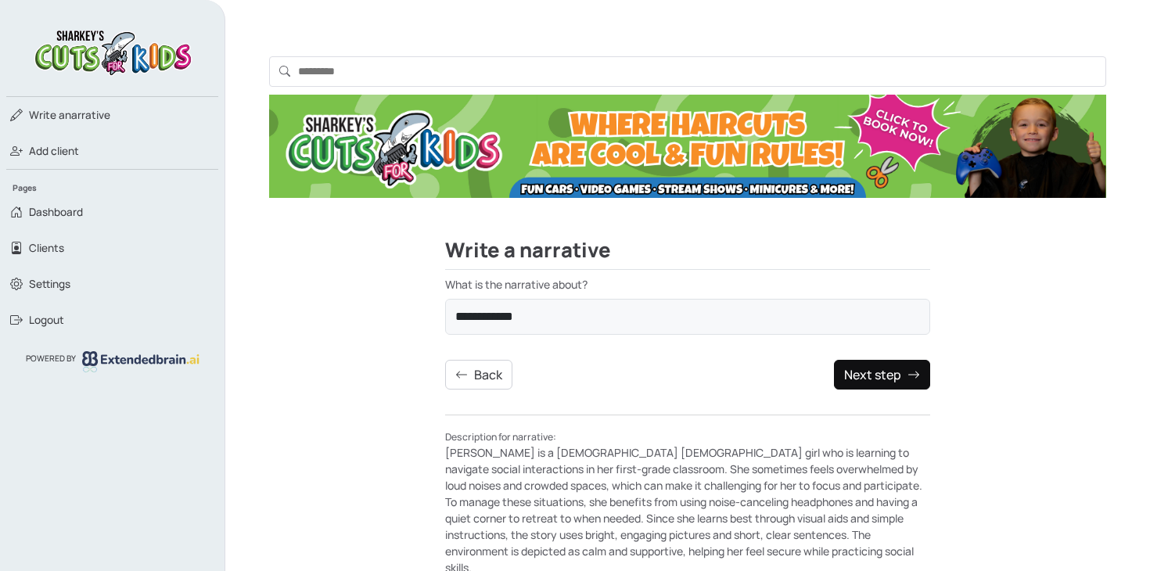
click at [879, 380] on button "Next step" at bounding box center [882, 375] width 96 height 30
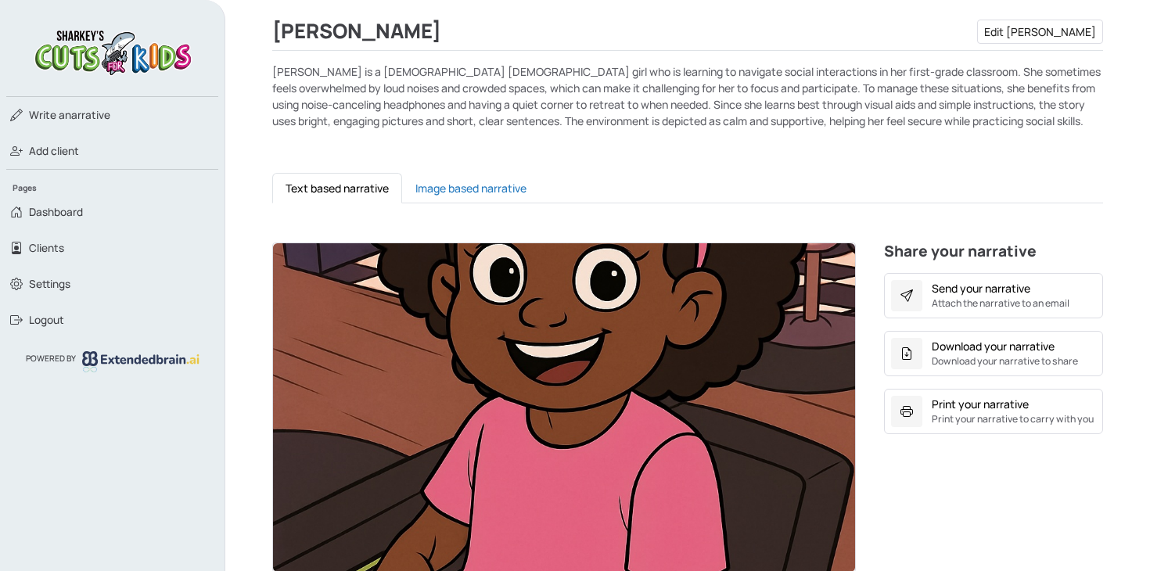
scroll to position [251, 0]
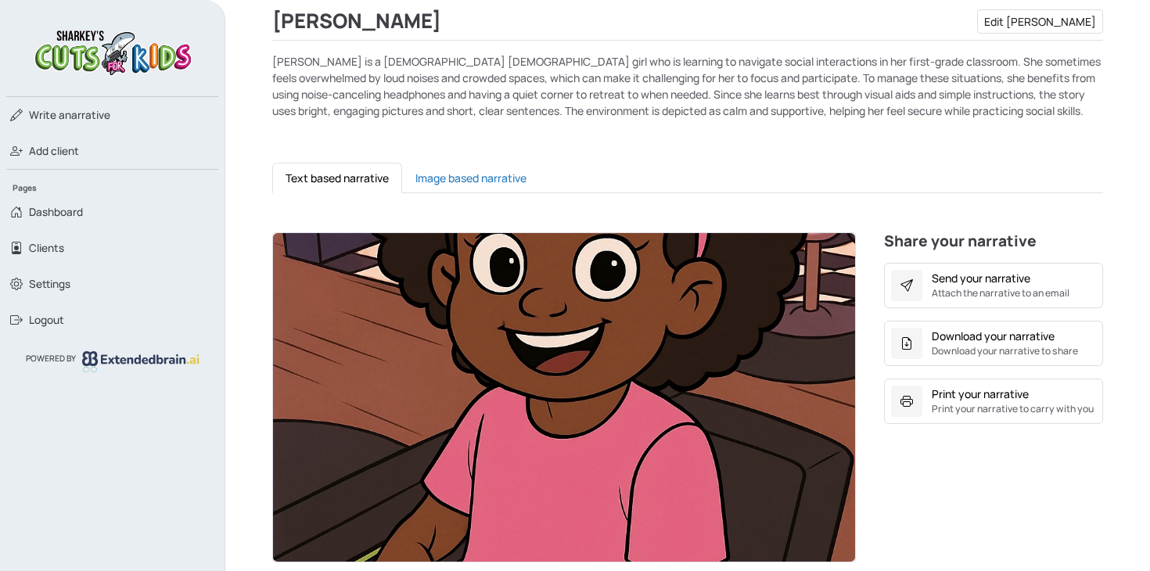
click at [509, 364] on img at bounding box center [564, 397] width 582 height 329
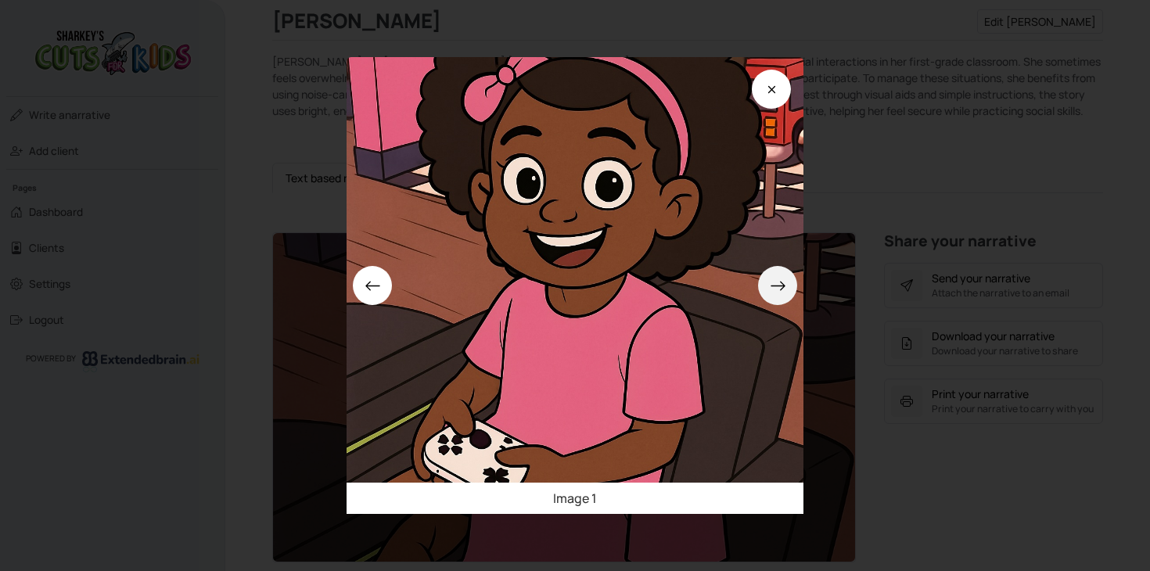
click at [768, 296] on button at bounding box center [777, 285] width 39 height 39
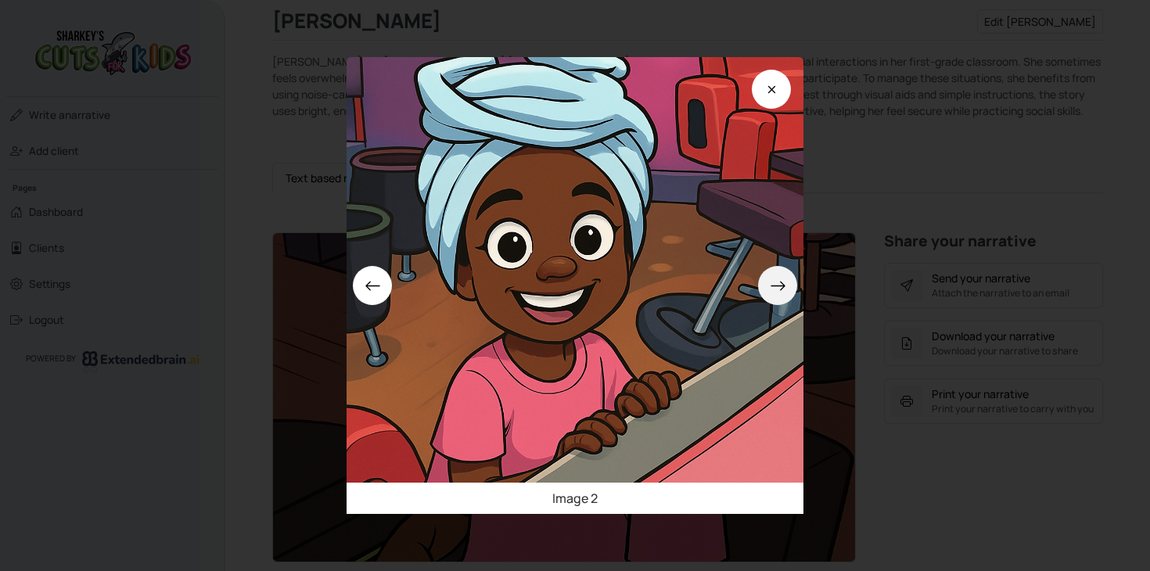
click at [768, 296] on button at bounding box center [777, 285] width 39 height 39
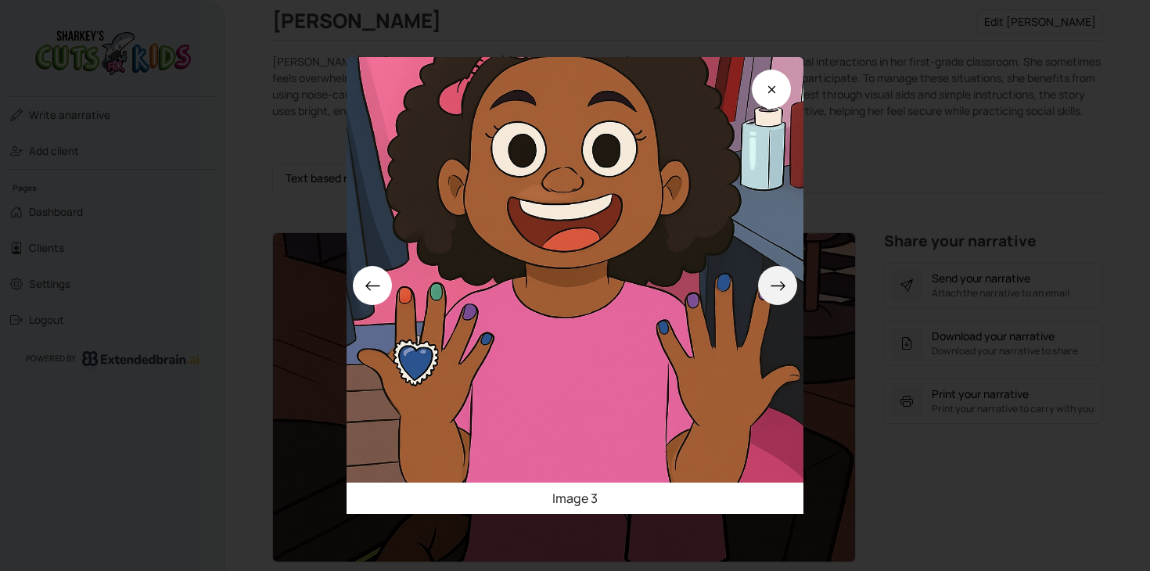
click at [768, 296] on button at bounding box center [777, 285] width 39 height 39
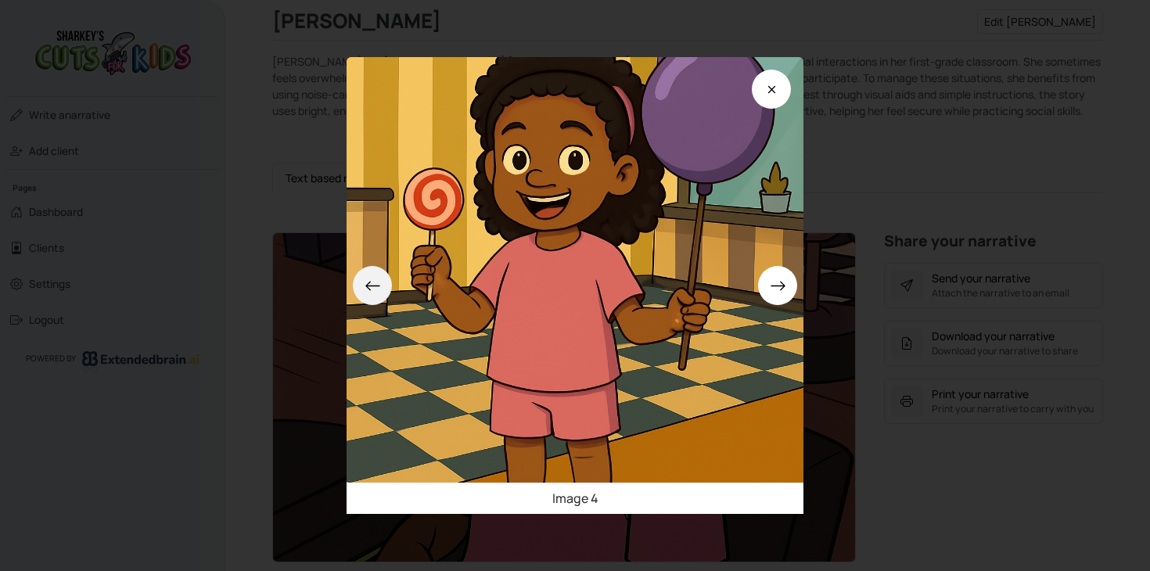
click at [373, 286] on icon at bounding box center [373, 286] width 16 height 16
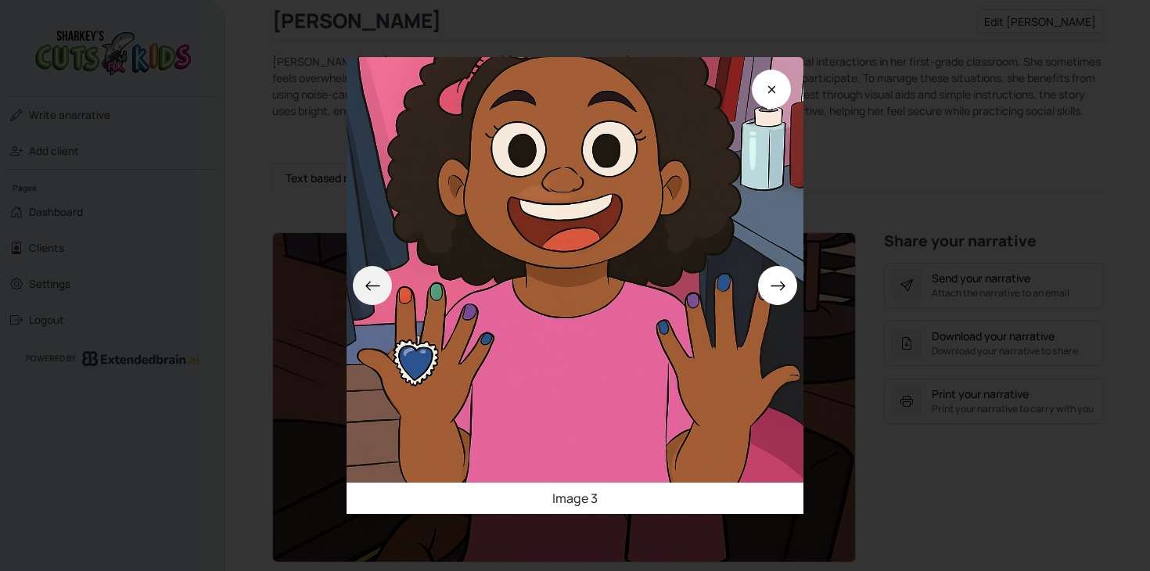
click at [373, 286] on icon at bounding box center [373, 286] width 16 height 16
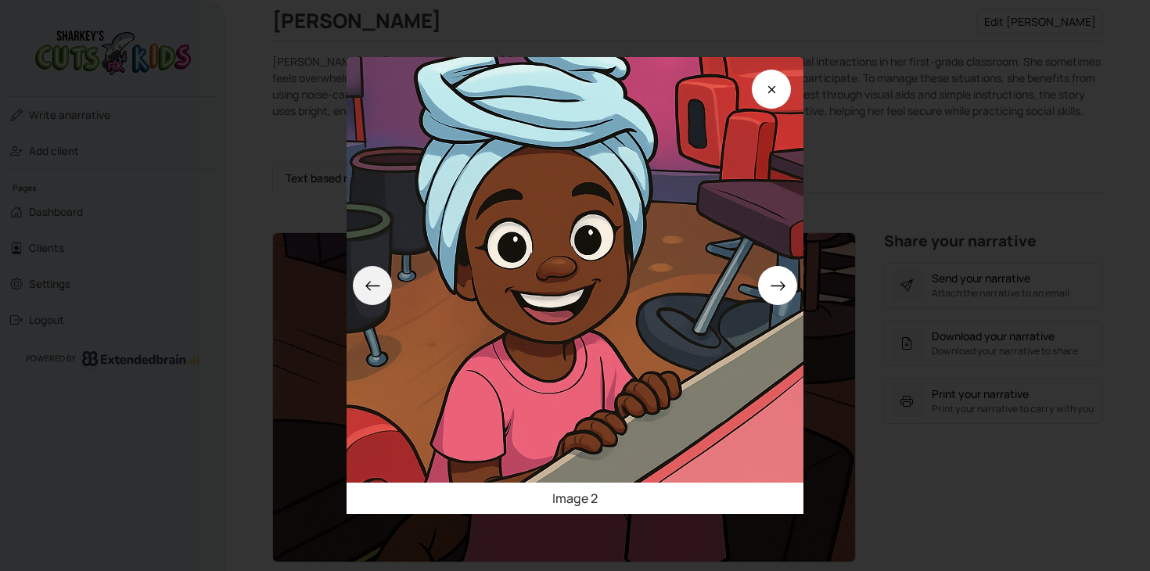
click at [373, 286] on icon at bounding box center [373, 286] width 16 height 16
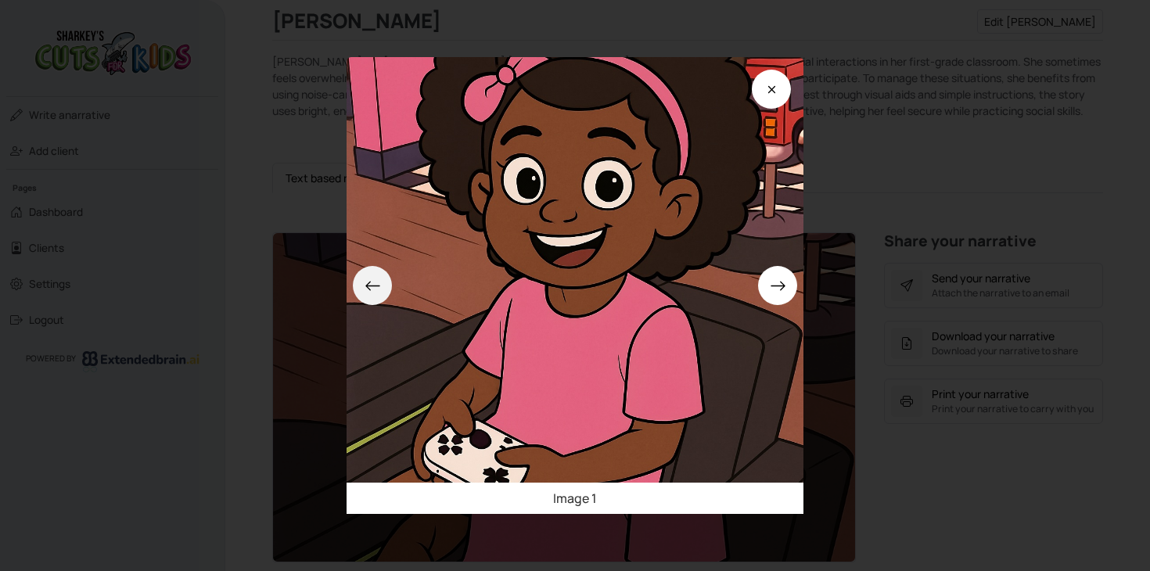
click at [373, 286] on icon at bounding box center [373, 286] width 16 height 16
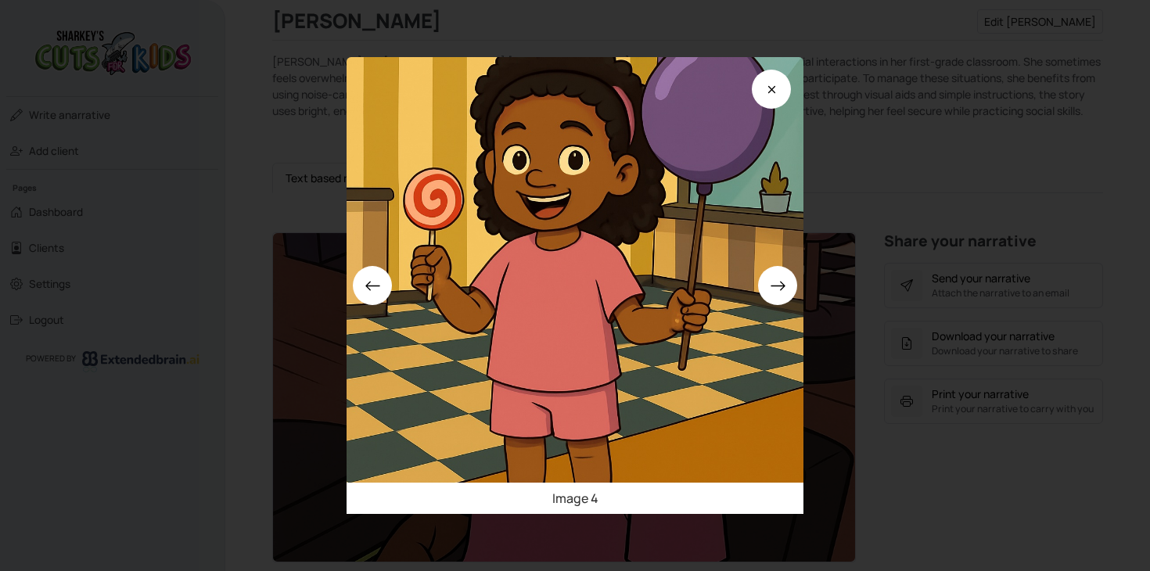
click at [869, 177] on div "Image 4" at bounding box center [575, 285] width 1150 height 571
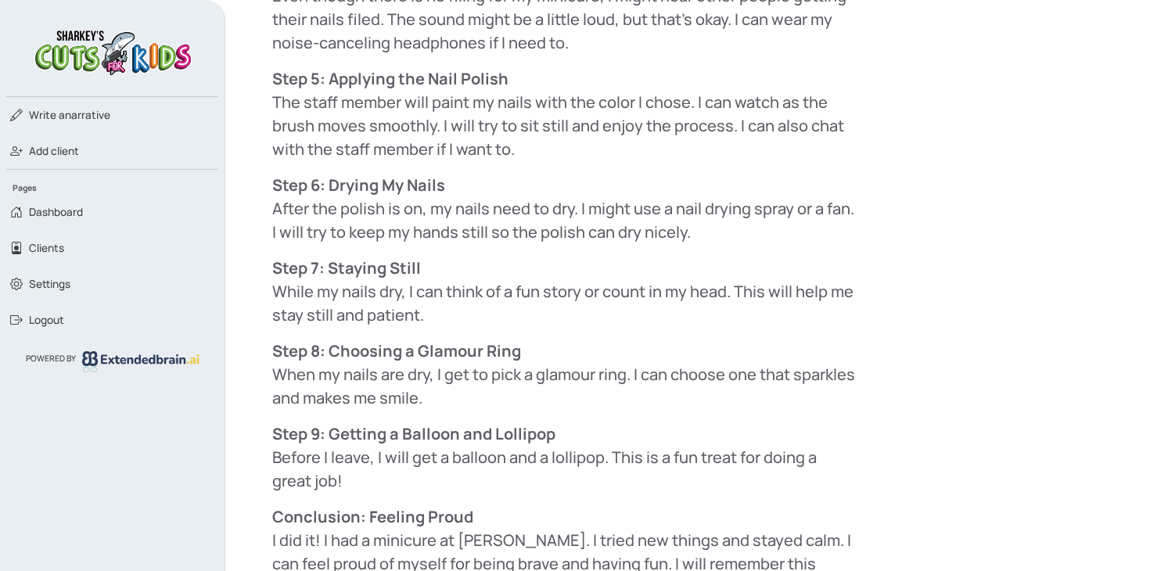
scroll to position [1422, 0]
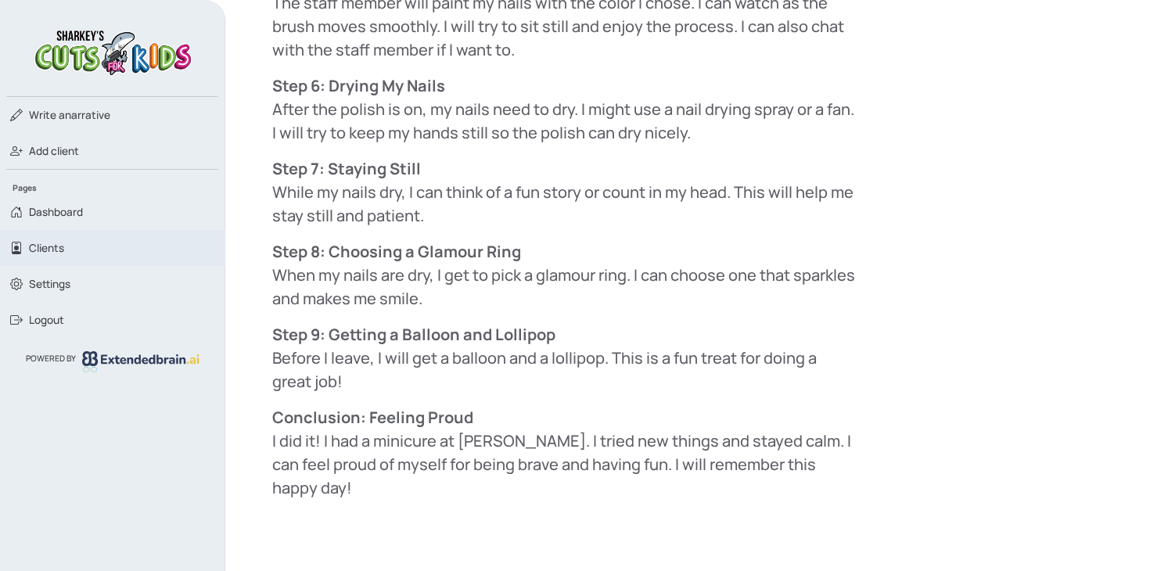
click at [83, 256] on link "Clients" at bounding box center [112, 248] width 225 height 36
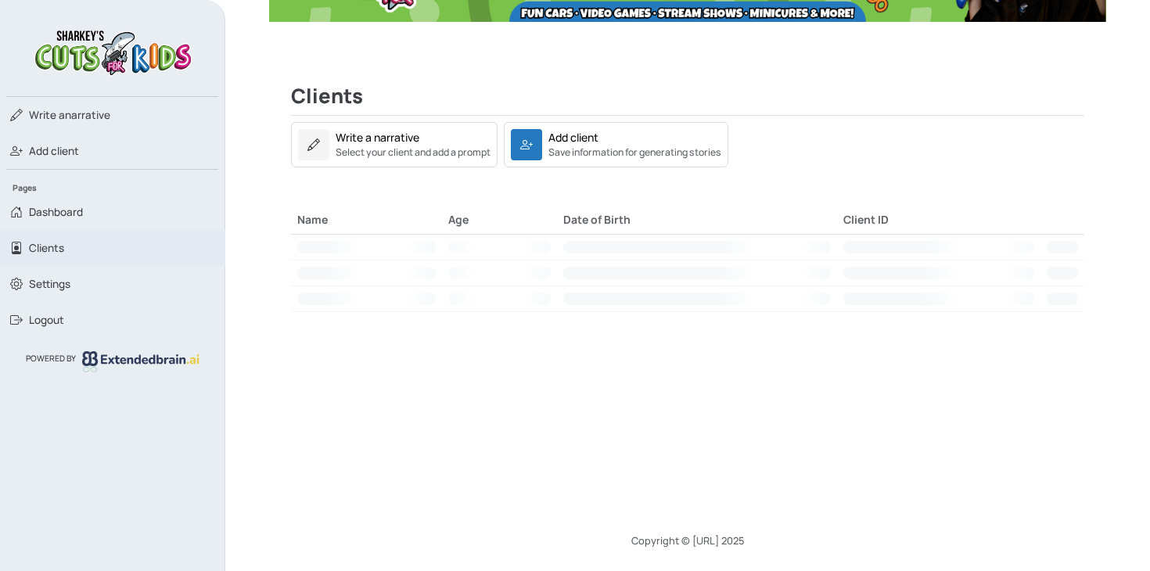
scroll to position [176, 0]
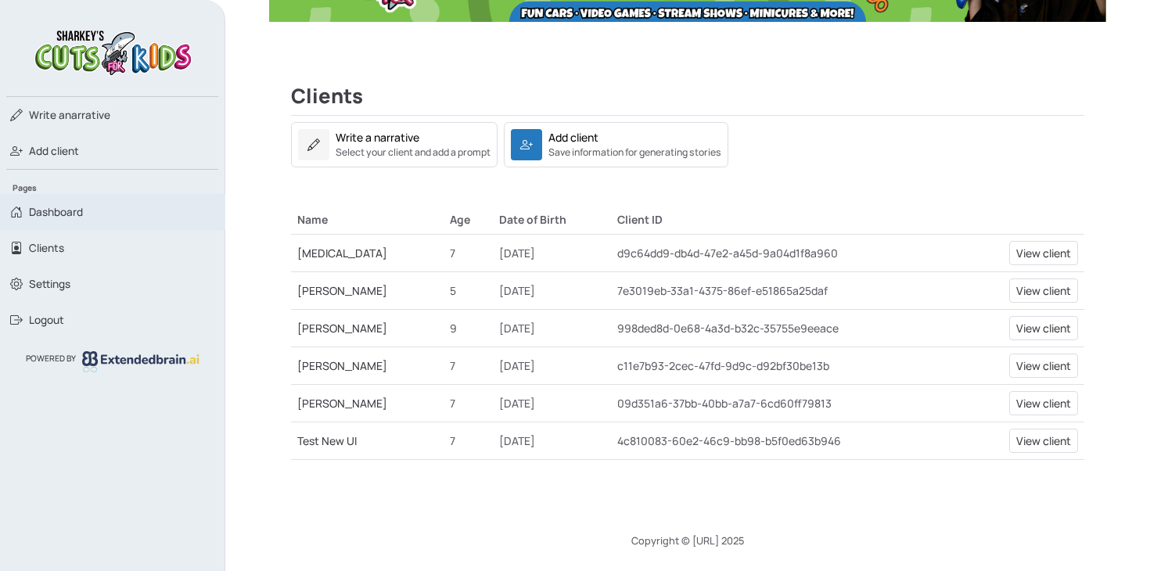
click at [69, 213] on span "Dashboard" at bounding box center [56, 212] width 54 height 16
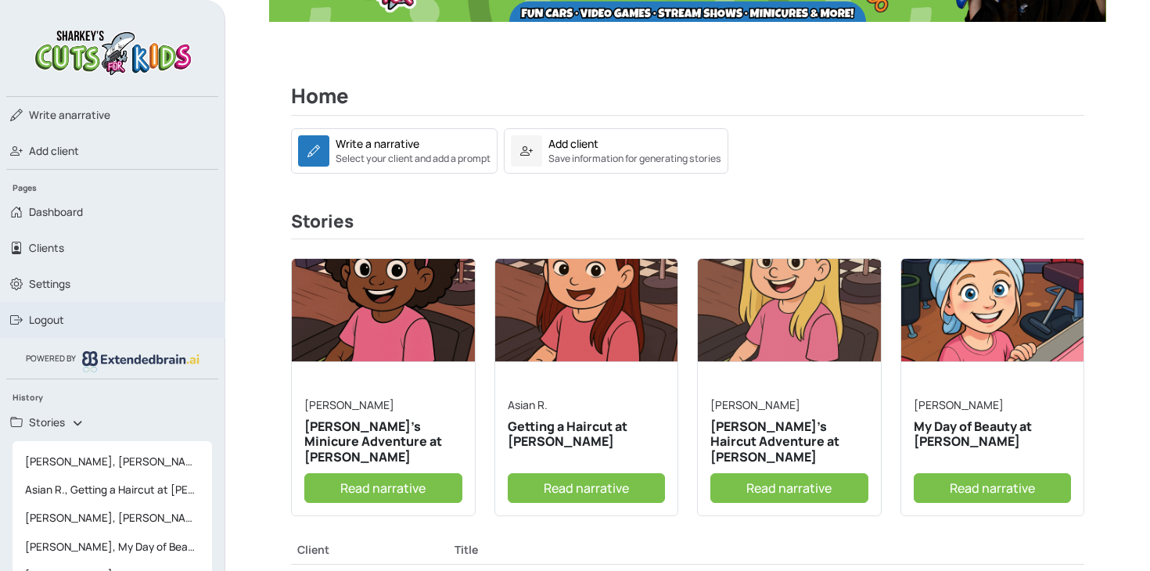
click at [58, 325] on span "Logout" at bounding box center [46, 320] width 35 height 16
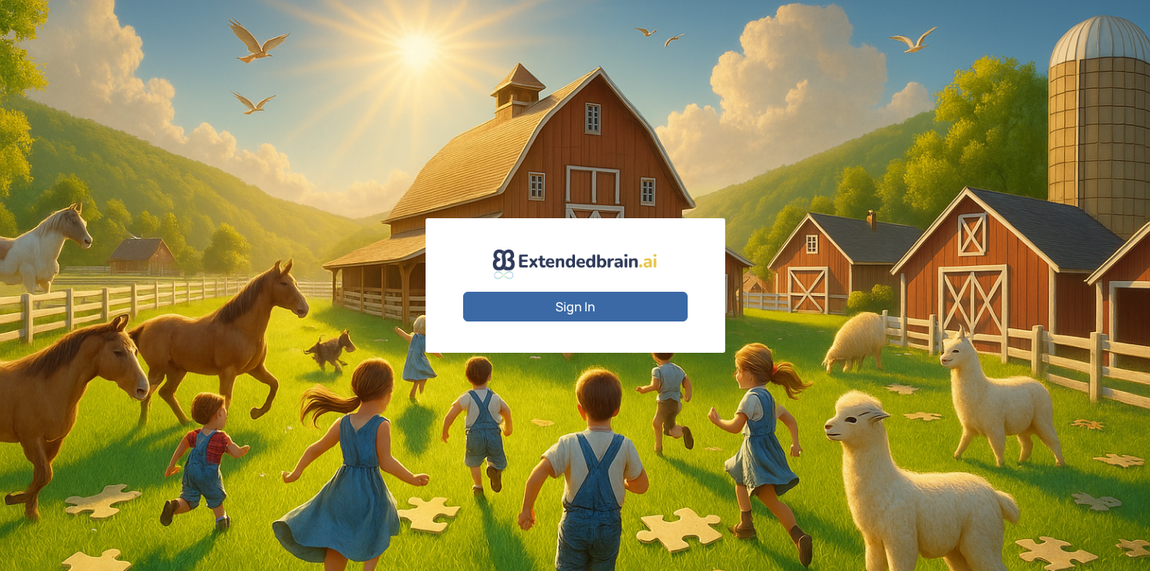
click at [593, 309] on button "Sign In" at bounding box center [575, 307] width 225 height 30
